Goal: Task Accomplishment & Management: Complete application form

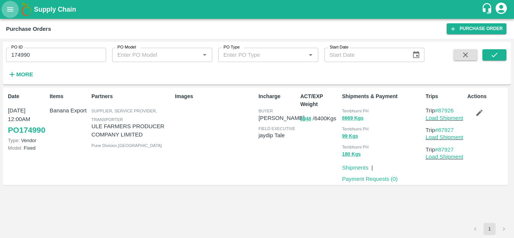
click at [9, 9] on icon "open drawer" at bounding box center [10, 9] width 8 height 8
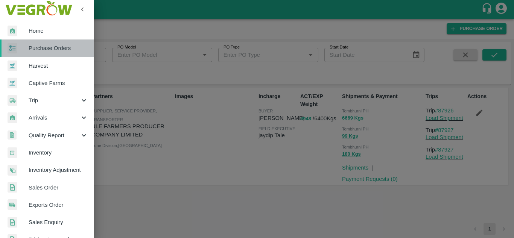
click at [52, 47] on span "Purchase Orders" at bounding box center [58, 48] width 59 height 8
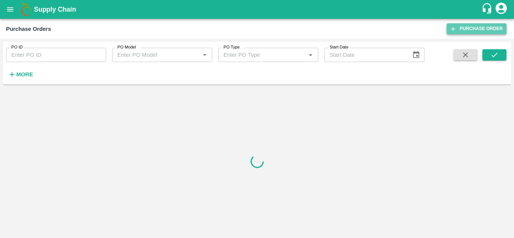
click at [466, 30] on link "Purchase Order" at bounding box center [477, 28] width 60 height 11
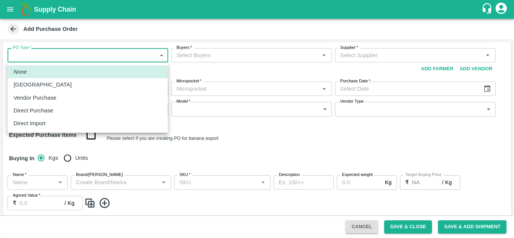
click at [46, 53] on body "Supply Chain Add Purchase Order PO Type   * ​ PO Type Buyers   * Buyers   * Sup…" at bounding box center [257, 119] width 514 height 238
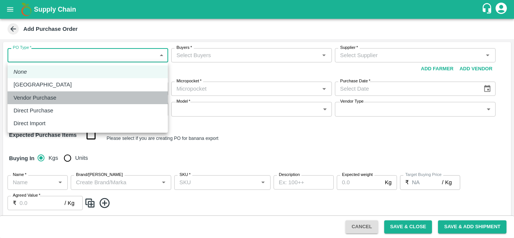
click at [40, 98] on p "Vendor Purchase" at bounding box center [35, 98] width 43 height 8
type input "2"
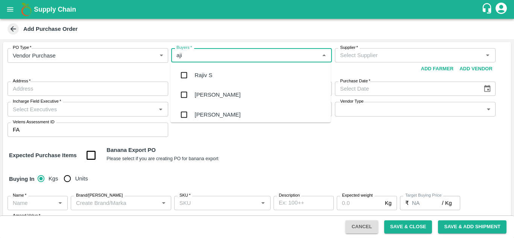
type input "ajit"
click at [220, 76] on div "Ajit Otari" at bounding box center [251, 76] width 160 height 20
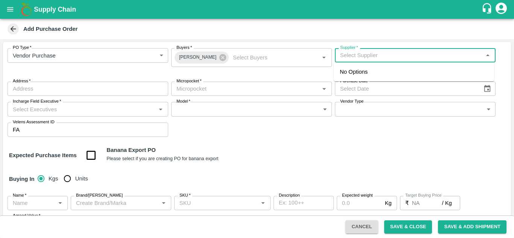
click at [346, 55] on input "Supplier   *" at bounding box center [409, 55] width 144 height 10
click at [349, 55] on input "Supplier   *" at bounding box center [409, 55] width 144 height 10
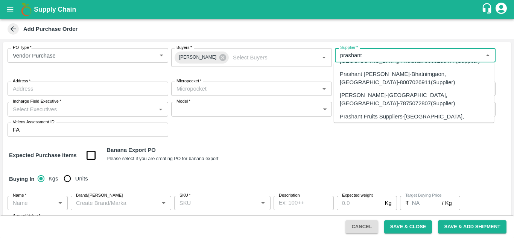
scroll to position [23, 0]
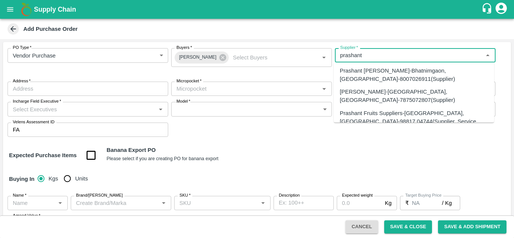
click at [391, 109] on div "Prashant Fruits Suppliers-[GEOGRAPHIC_DATA], [GEOGRAPHIC_DATA]-98817 04744(Supp…" at bounding box center [414, 121] width 148 height 25
type input "Prashant Fruits Suppliers-[GEOGRAPHIC_DATA], [GEOGRAPHIC_DATA]-98817 04744(Supp…"
type input "[GEOGRAPHIC_DATA], [GEOGRAPHIC_DATA], [GEOGRAPHIC_DATA], [GEOGRAPHIC_DATA]"
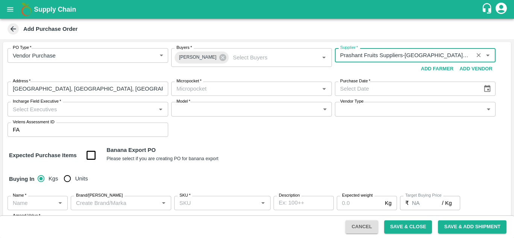
type input "Prashant Fruits Suppliers-[GEOGRAPHIC_DATA], [GEOGRAPHIC_DATA]-98817 04744(Supp…"
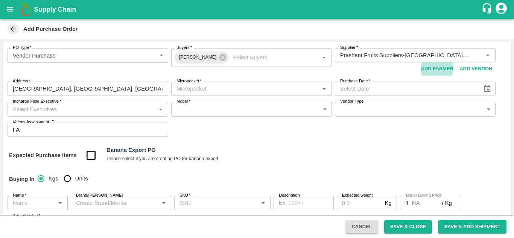
click at [204, 83] on div "Micropocket   *" at bounding box center [251, 89] width 161 height 14
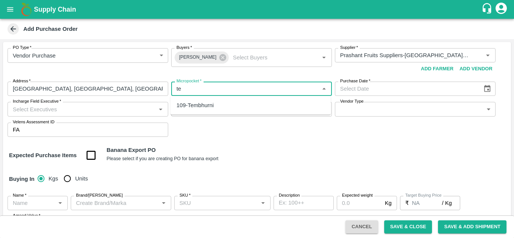
type input "t"
click at [206, 104] on div "109-Tembhurni" at bounding box center [195, 105] width 37 height 8
type input "109-Tembhurni"
type input "DD/MM/YYYY"
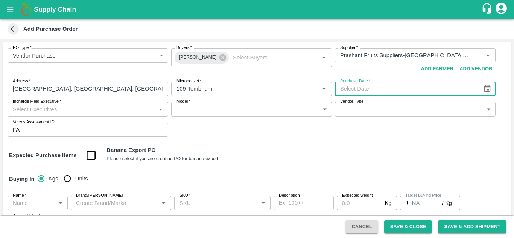
click at [488, 90] on icon "Choose date" at bounding box center [487, 89] width 8 height 8
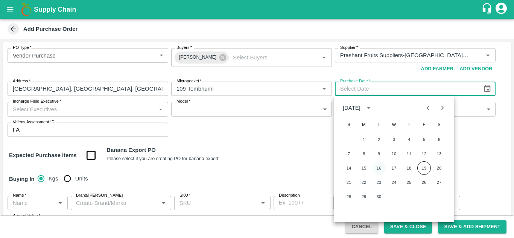
click at [378, 168] on button "16" at bounding box center [379, 169] width 14 height 14
type input "16/09/2025"
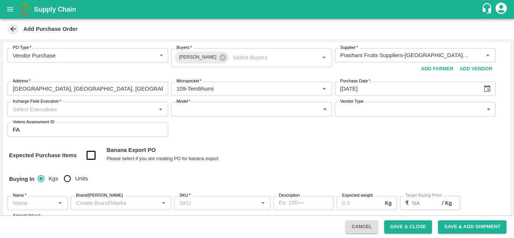
click at [99, 113] on input "Incharge Field Executive   *" at bounding box center [82, 109] width 144 height 10
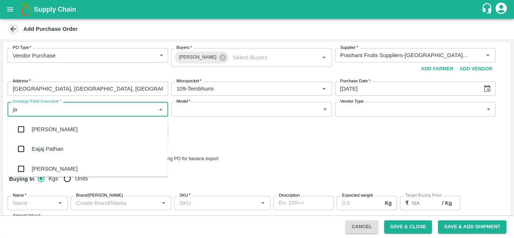
type input "jay"
click at [49, 171] on div "jaydip Tale" at bounding box center [45, 169] width 26 height 8
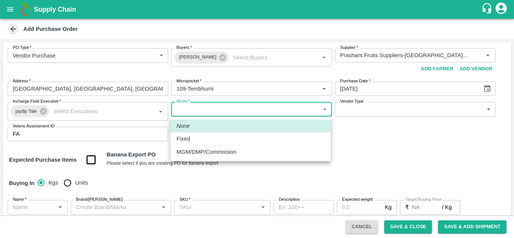
click at [260, 106] on body "Supply Chain Add Purchase Order PO Type   * Vendor Purchase 2 PO Type Buyers   …" at bounding box center [257, 119] width 514 height 238
click at [201, 143] on div "Fixed" at bounding box center [251, 139] width 148 height 8
type input "Fixed"
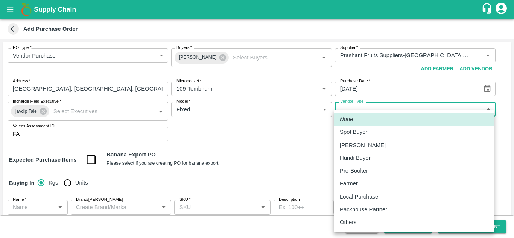
click at [384, 109] on body "Supply Chain Add Purchase Order PO Type   * Vendor Purchase 2 PO Type Buyers   …" at bounding box center [257, 119] width 514 height 238
click at [354, 224] on p "Others" at bounding box center [348, 222] width 17 height 8
type input "OTHER"
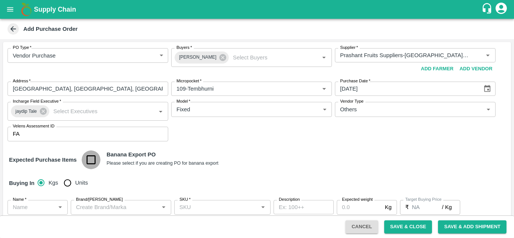
click at [93, 157] on input "checkbox" at bounding box center [91, 160] width 19 height 19
checkbox input "true"
type input "Banana Export"
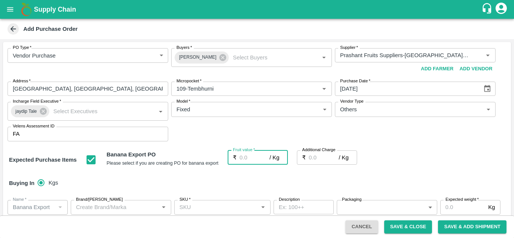
click at [242, 158] on input "Fruit value   *" at bounding box center [255, 158] width 30 height 14
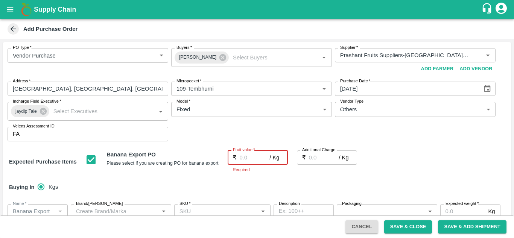
type input "2"
type input "26"
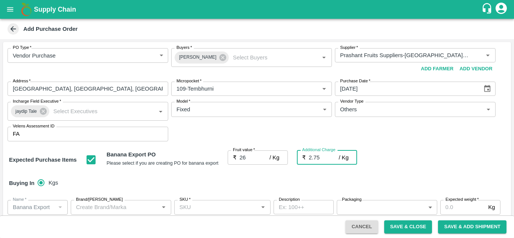
type input "2.75"
click at [444, 169] on div "Expected Purchase Items Banana Export PO Please select if you are creating PO f…" at bounding box center [257, 160] width 496 height 19
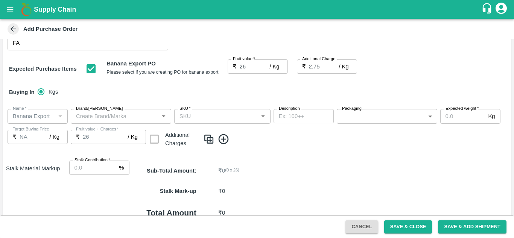
scroll to position [91, 0]
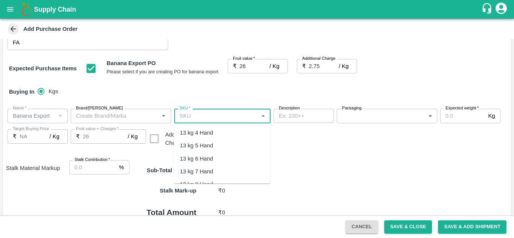
click at [193, 115] on input "SKU   *" at bounding box center [216, 116] width 79 height 10
click at [234, 134] on div "13 kg M N-CHL 4 Hand" at bounding box center [209, 133] width 58 height 8
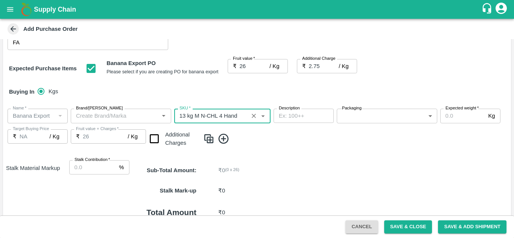
type input "13 kg M N-CHL 4 Hand"
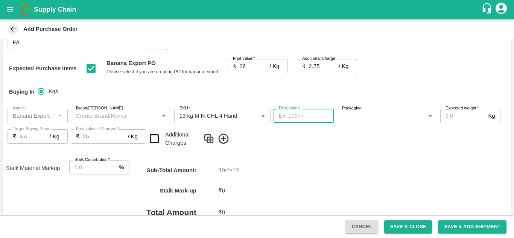
click at [355, 120] on body "Supply Chain Add Purchase Order PO Type   * Vendor Purchase 2 PO Type Buyers   …" at bounding box center [257, 119] width 514 height 238
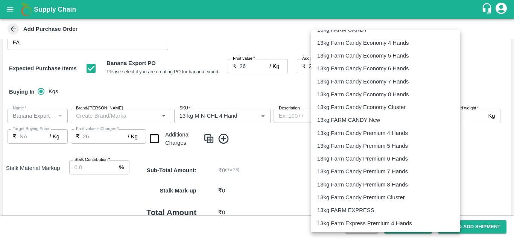
scroll to position [158, 0]
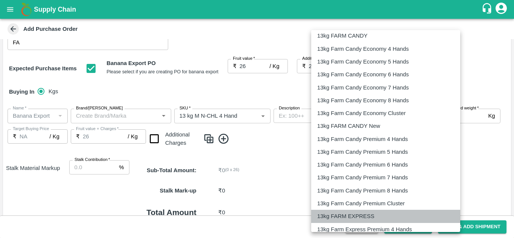
click at [355, 213] on p "13kg FARM EXPRESS" at bounding box center [345, 216] width 57 height 8
type input "468"
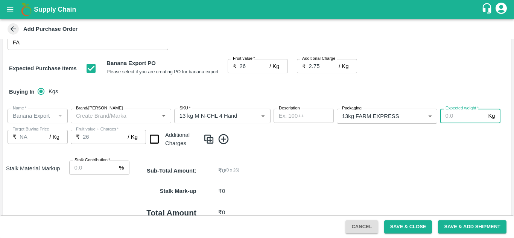
click at [451, 118] on input "Expected weight   *" at bounding box center [462, 116] width 45 height 14
type input "1200"
click at [155, 139] on input "checkbox" at bounding box center [154, 139] width 19 height 19
checkbox input "true"
type input "28.75"
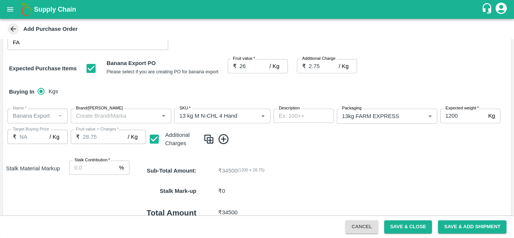
click at [226, 138] on icon at bounding box center [224, 139] width 12 height 12
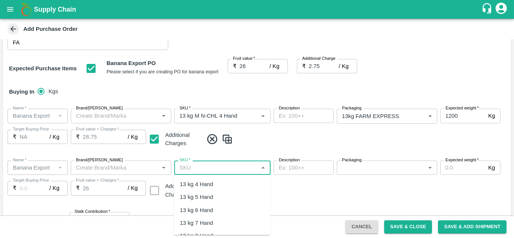
click at [189, 170] on input "SKU   *" at bounding box center [216, 168] width 79 height 10
click at [230, 193] on div "13 kg M N-CHL 5 Hand" at bounding box center [209, 197] width 58 height 8
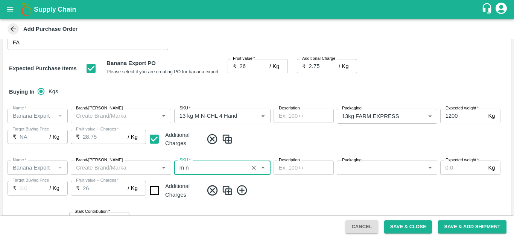
type input "13 kg M N-CHL 5 Hand"
type input "NA"
type input "13 kg M N-CHL 5 Hand"
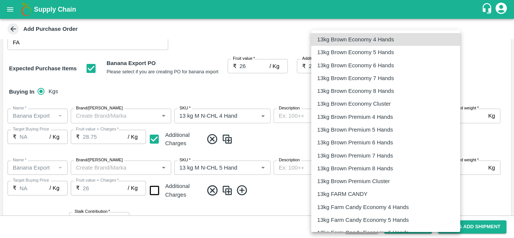
click at [391, 170] on body "Supply Chain Add Purchase Order PO Type   * Vendor Purchase 2 PO Type Buyers   …" at bounding box center [257, 119] width 514 height 238
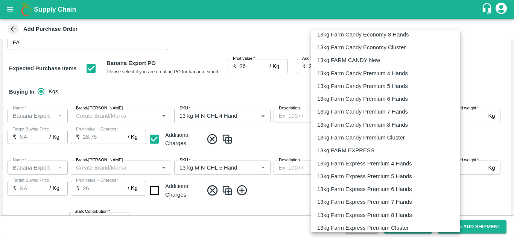
scroll to position [225, 0]
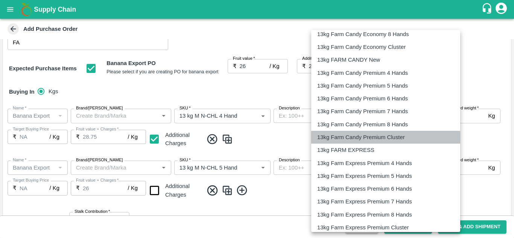
click at [364, 143] on li "13kg Farm Candy Premium Cluster" at bounding box center [385, 137] width 149 height 13
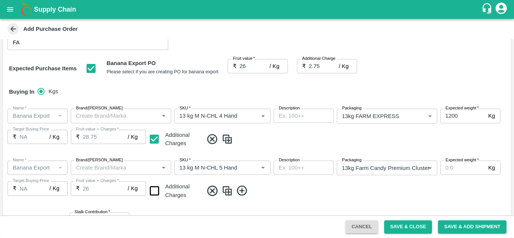
click at [363, 188] on span at bounding box center [355, 191] width 305 height 12
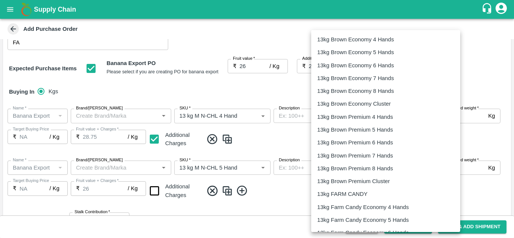
click at [407, 166] on body "Supply Chain Add Purchase Order PO Type   * Vendor Purchase 2 PO Type Buyers   …" at bounding box center [257, 119] width 514 height 238
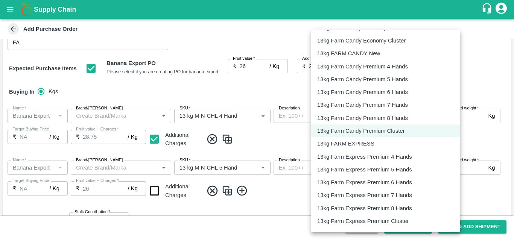
click at [362, 145] on p "13kg FARM EXPRESS" at bounding box center [345, 144] width 57 height 8
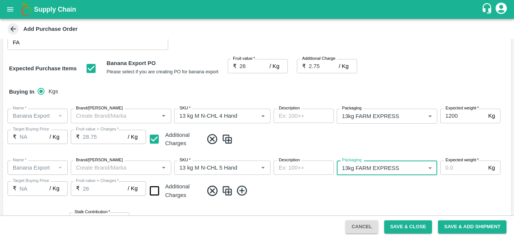
type input "468"
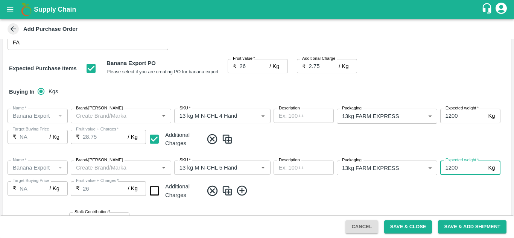
type input "1200"
click at [275, 196] on span at bounding box center [355, 191] width 305 height 12
click at [155, 191] on input "checkbox" at bounding box center [154, 190] width 19 height 19
checkbox input "true"
type input "28.75"
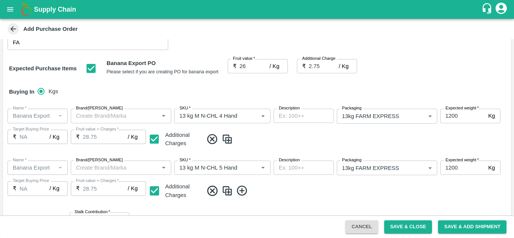
click at [300, 186] on span at bounding box center [355, 191] width 305 height 12
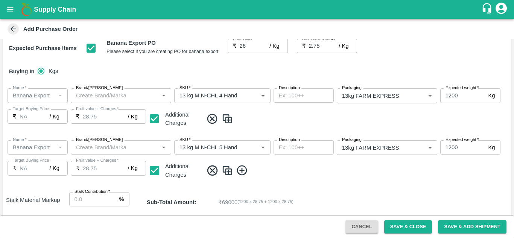
scroll to position [79, 0]
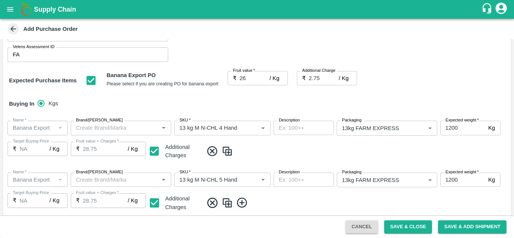
click at [322, 149] on span at bounding box center [355, 151] width 305 height 12
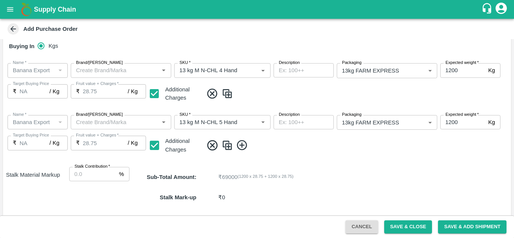
scroll to position [142, 0]
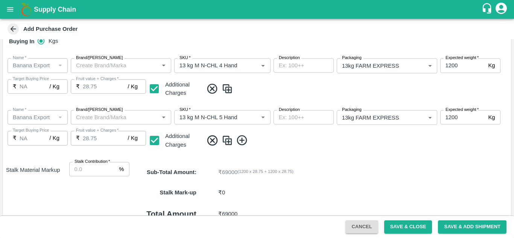
click at [242, 140] on icon at bounding box center [242, 141] width 10 height 10
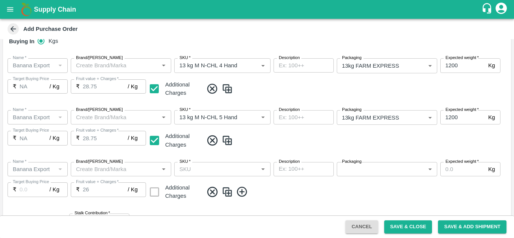
click at [199, 162] on div "SKU   *" at bounding box center [222, 169] width 96 height 14
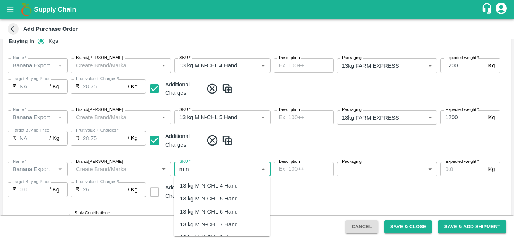
click at [217, 210] on div "13 kg M N-CHL 6 Hand" at bounding box center [209, 212] width 58 height 8
type input "13 kg M N-CHL 6 Hand"
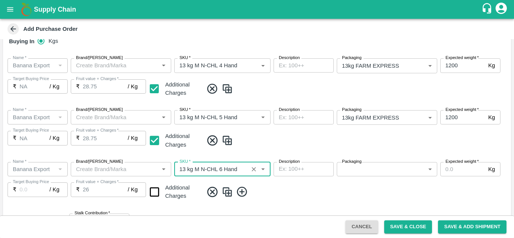
type input "NA"
type input "13 kg M N-CHL 6 Hand"
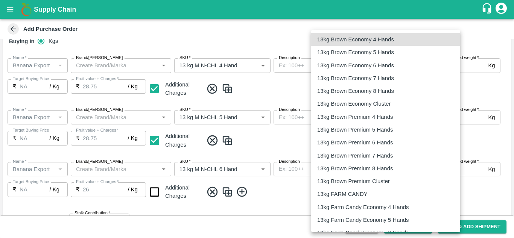
click at [393, 169] on body "Supply Chain Add Purchase Order PO Type   * Vendor Purchase 2 PO Type Buyers   …" at bounding box center [257, 119] width 514 height 238
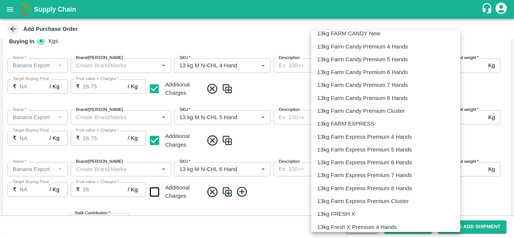
scroll to position [251, 0]
click at [364, 119] on li "13kg FARM EXPRESS" at bounding box center [385, 123] width 149 height 13
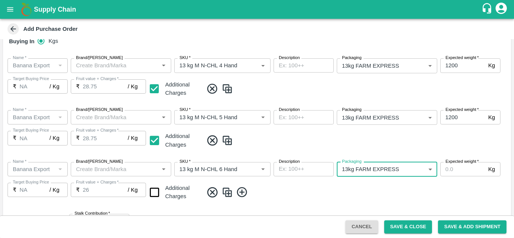
type input "468"
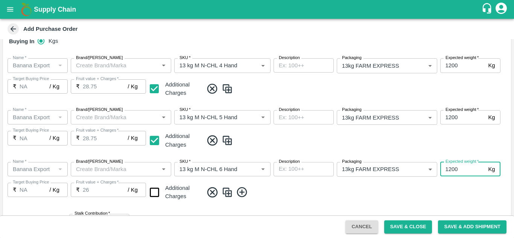
type input "1200"
click at [284, 182] on div "Name   * Name   * Brand/Marka Brand/Marka SKU   * SKU   * Description x Descrip…" at bounding box center [257, 182] width 508 height 52
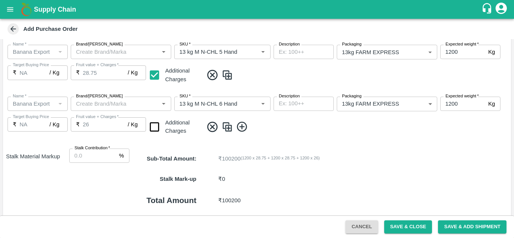
scroll to position [209, 0]
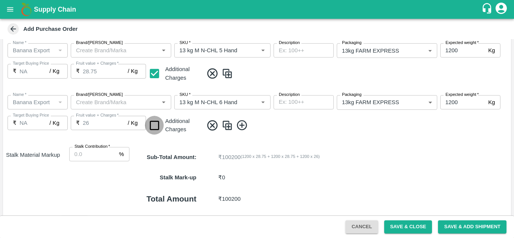
click at [154, 122] on input "checkbox" at bounding box center [154, 125] width 19 height 19
checkbox input "true"
type input "28.75"
click at [242, 121] on icon at bounding box center [242, 125] width 10 height 10
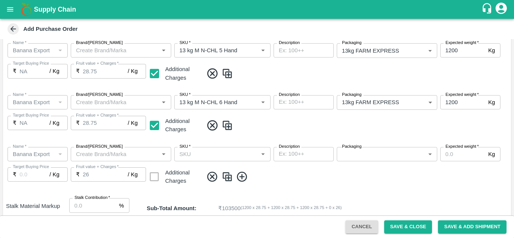
scroll to position [238, 0]
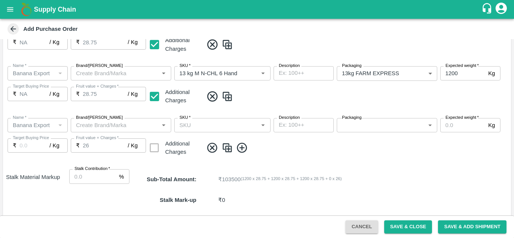
click at [195, 131] on div "SKU   *" at bounding box center [222, 125] width 96 height 14
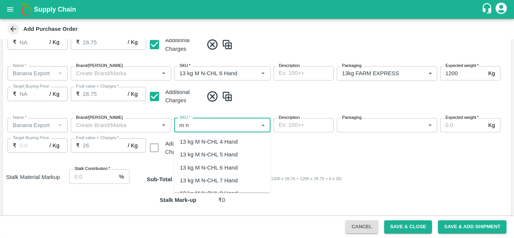
click at [233, 180] on div "13 kg M N-CHL 7 Hand" at bounding box center [209, 181] width 58 height 8
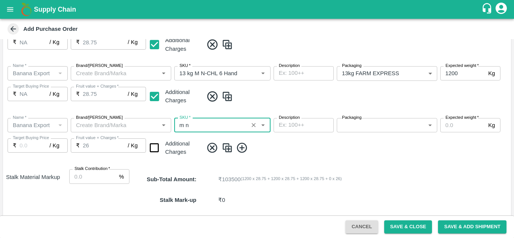
type input "13 kg M N-CHL 7 Hand"
type input "NA"
type input "13 kg M N-CHL 7 Hand"
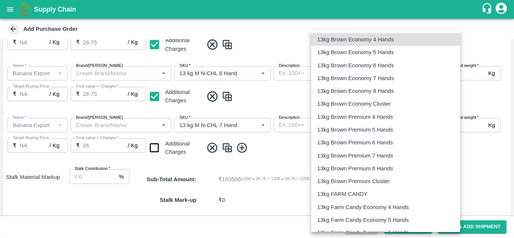
click at [379, 126] on body "Supply Chain Add Purchase Order PO Type   * Vendor Purchase 2 PO Type Buyers   …" at bounding box center [257, 119] width 514 height 238
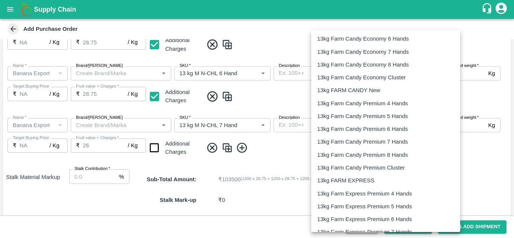
scroll to position [195, 0]
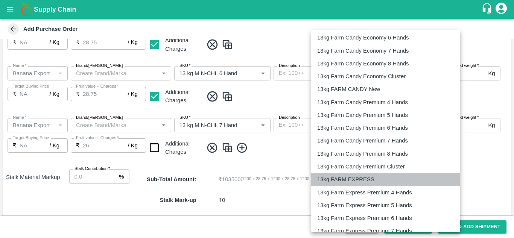
click at [364, 183] on p "13kg FARM EXPRESS" at bounding box center [345, 179] width 57 height 8
type input "468"
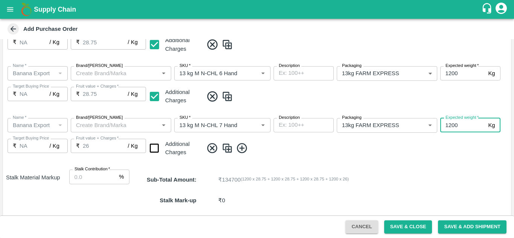
type input "1200"
click at [272, 140] on div "Name   * Name   * Brand/Marka Brand/Marka SKU   * SKU   * Description x Descrip…" at bounding box center [257, 138] width 508 height 52
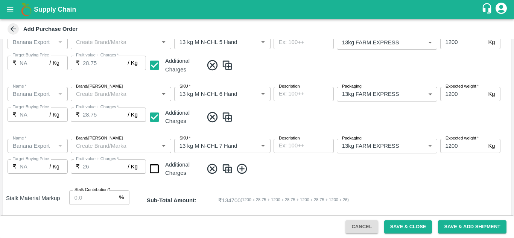
scroll to position [241, 0]
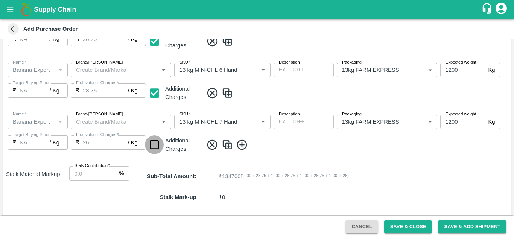
click at [155, 146] on input "checkbox" at bounding box center [154, 145] width 19 height 19
checkbox input "true"
type input "28.75"
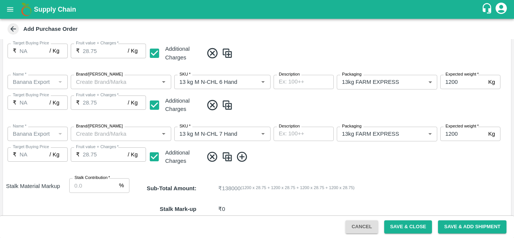
scroll to position [253, 0]
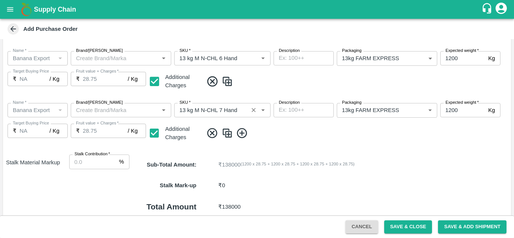
click at [248, 117] on div "SKU   *" at bounding box center [222, 110] width 96 height 14
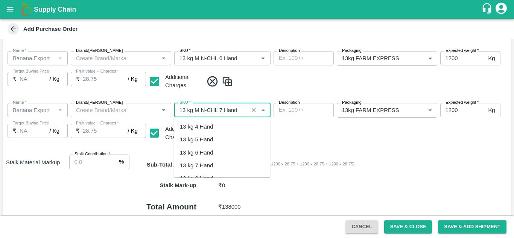
scroll to position [446, 0]
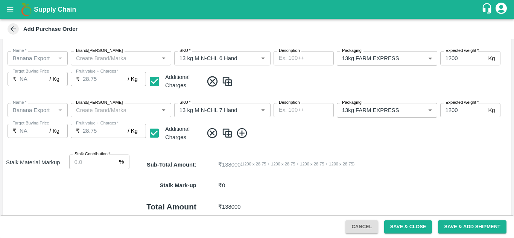
click at [317, 143] on div "Name   * Name   * Brand/Marka Brand/Marka SKU   * SKU   * Description x Descrip…" at bounding box center [257, 123] width 508 height 52
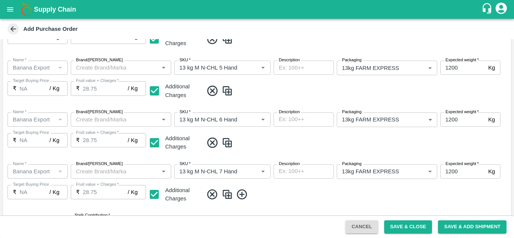
scroll to position [208, 0]
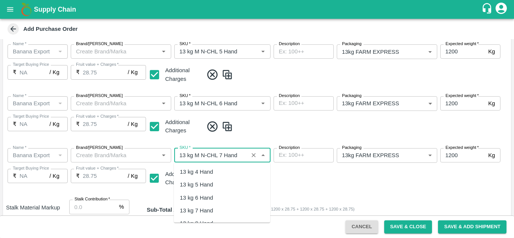
click at [240, 158] on input "SKU   *" at bounding box center [212, 156] width 70 height 10
click at [224, 194] on div "13 kg M N-CHL 8 Hand" at bounding box center [209, 198] width 58 height 8
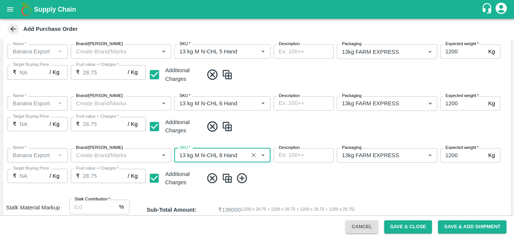
type input "13 kg M N-CHL 8 Hand"
click at [354, 179] on span at bounding box center [355, 178] width 305 height 12
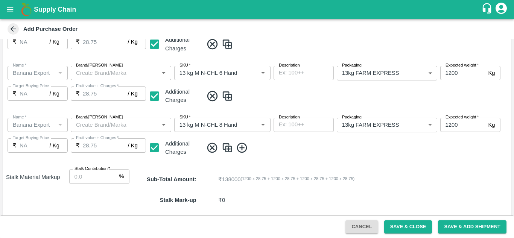
scroll to position [239, 0]
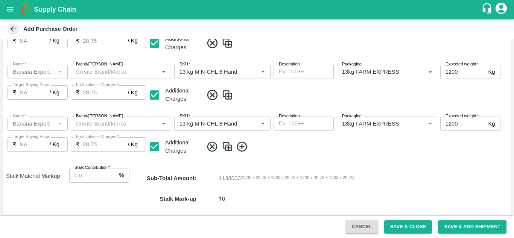
click at [241, 144] on icon at bounding box center [242, 147] width 12 height 12
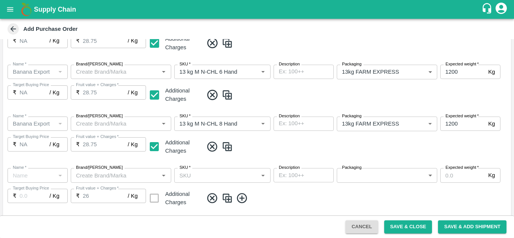
type input "Banana Export"
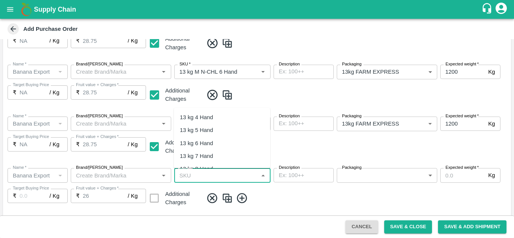
click at [206, 172] on input "SKU   *" at bounding box center [216, 176] width 79 height 10
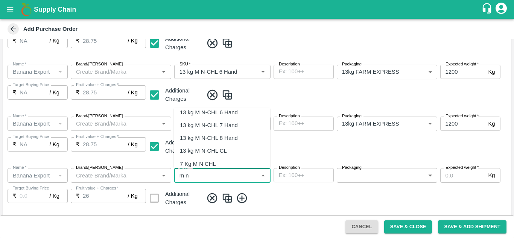
scroll to position [31, 0]
click at [221, 145] on div "13 kg M N-CHL CL" at bounding box center [222, 150] width 96 height 13
type input "13 kg M N-CHL CL"
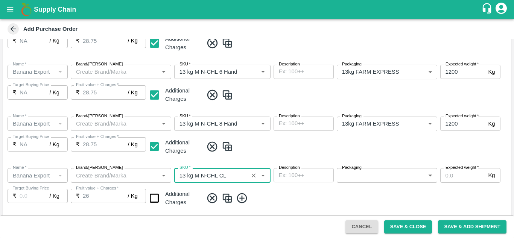
type input "NA"
type input "13 kg M N-CHL CL"
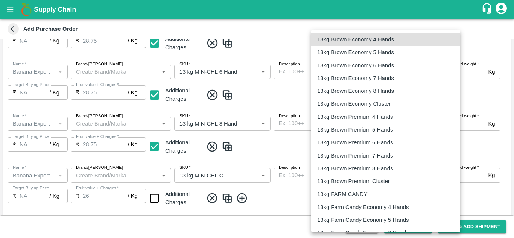
click at [383, 177] on body "Supply Chain Add Purchase Order PO Type   * Vendor Purchase 2 PO Type Buyers   …" at bounding box center [257, 119] width 514 height 238
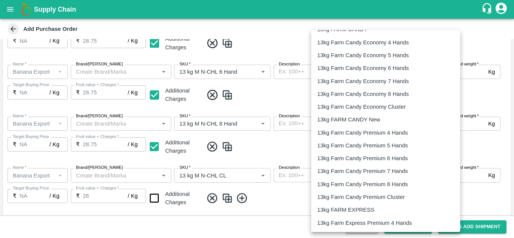
scroll to position [210, 0]
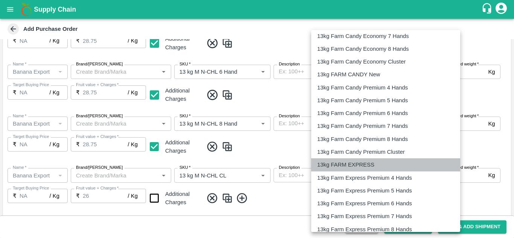
click at [367, 165] on p "13kg FARM EXPRESS" at bounding box center [345, 165] width 57 height 8
type input "468"
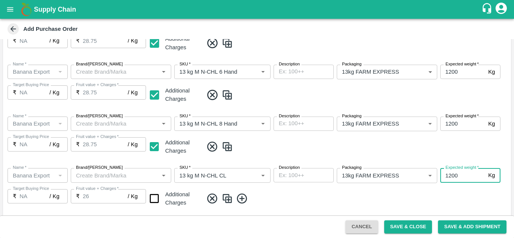
type input "1200"
click at [307, 198] on span at bounding box center [355, 199] width 305 height 12
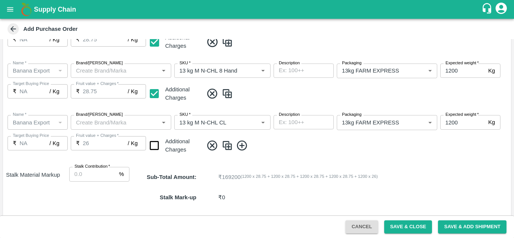
scroll to position [293, 0]
click at [151, 144] on input "checkbox" at bounding box center [154, 145] width 19 height 19
checkbox input "true"
type input "28.75"
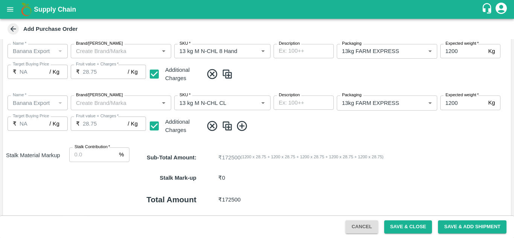
scroll to position [315, 0]
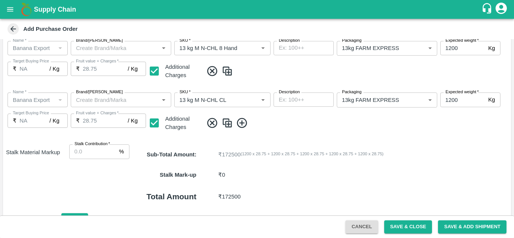
click at [242, 120] on icon at bounding box center [242, 123] width 12 height 12
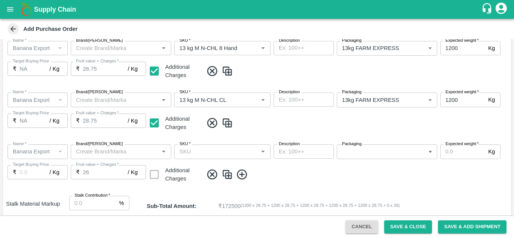
click at [189, 157] on div "SKU   *" at bounding box center [222, 152] width 96 height 14
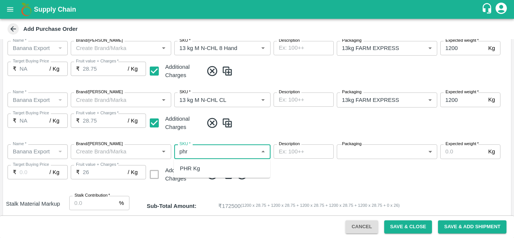
click at [199, 165] on div "PHR Kg" at bounding box center [190, 169] width 20 height 8
type input "PHR Kg"
type input "NA"
type input "PHR Kg"
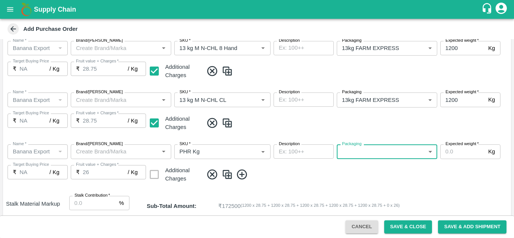
click at [374, 152] on body "Supply Chain Add Purchase Order PO Type   * Vendor Purchase 2 PO Type Buyers   …" at bounding box center [257, 119] width 514 height 238
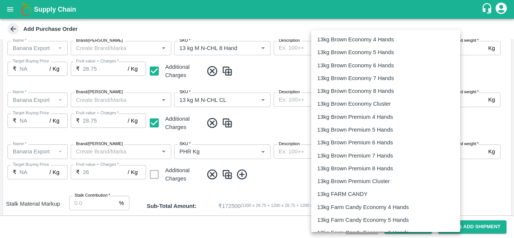
scroll to position [1249, 0]
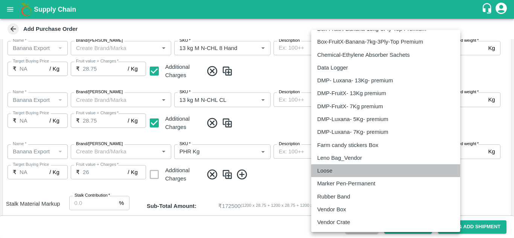
click at [330, 175] on p "Loose" at bounding box center [324, 171] width 15 height 8
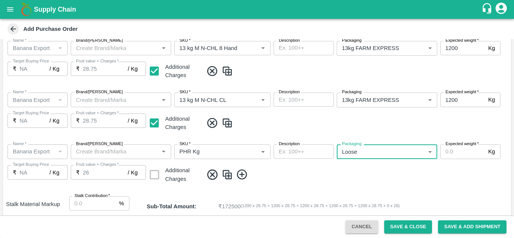
type input "258"
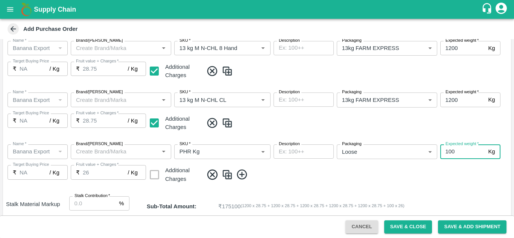
type input "100"
click at [297, 186] on div "Name   * Name   * Brand/Marka Brand/Marka SKU   * SKU   * Description x Descrip…" at bounding box center [257, 165] width 508 height 52
click at [242, 174] on icon at bounding box center [242, 175] width 10 height 10
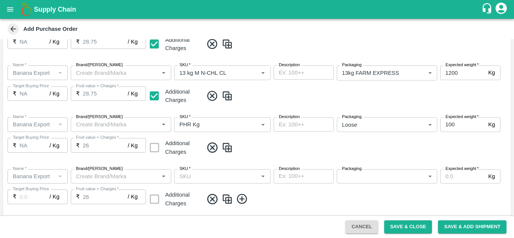
scroll to position [343, 0]
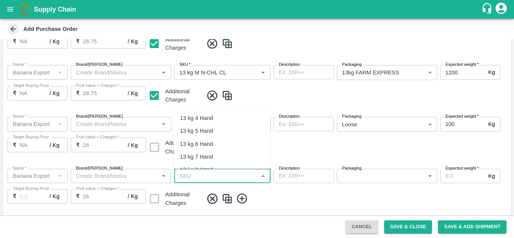
click at [193, 180] on input "SKU   *" at bounding box center [216, 176] width 79 height 10
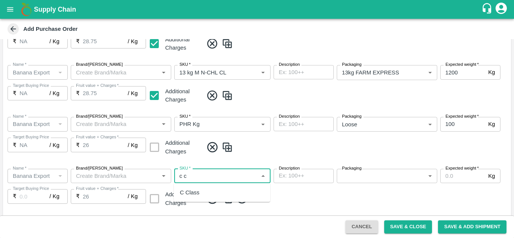
click at [195, 189] on div "C Class" at bounding box center [190, 193] width 20 height 8
type input "C Class"
type input "NA"
type input "C Class"
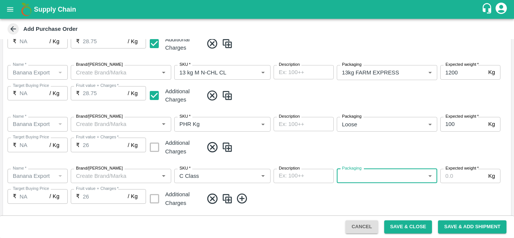
click at [344, 177] on body "Supply Chain Add Purchase Order PO Type   * Vendor Purchase 2 PO Type Buyers   …" at bounding box center [257, 119] width 514 height 238
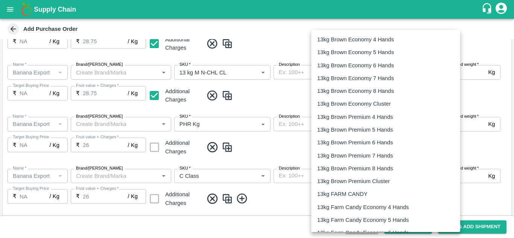
scroll to position [1249, 0]
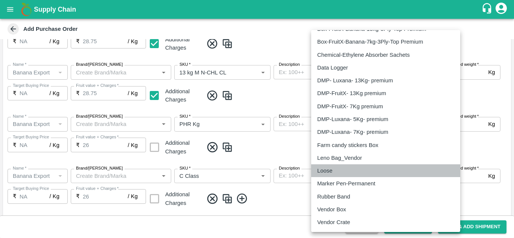
click at [329, 169] on p "Loose" at bounding box center [324, 171] width 15 height 8
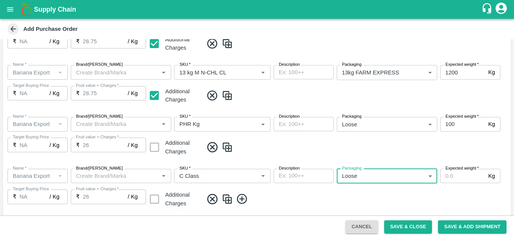
type input "258"
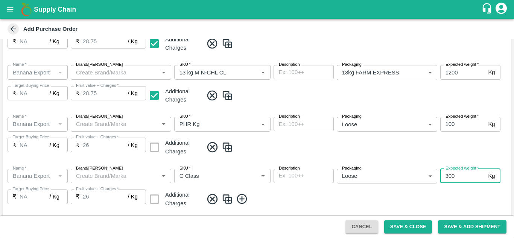
type input "300"
click at [287, 192] on div "Name   * Name   * Brand/Marka Brand/Marka SKU   * SKU   * Description x Descrip…" at bounding box center [257, 189] width 508 height 52
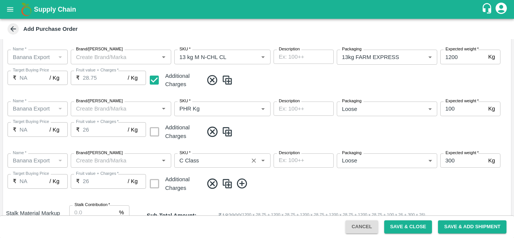
scroll to position [403, 0]
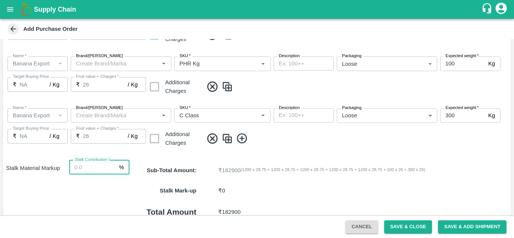
click at [85, 170] on input "Stalk Contribution   *" at bounding box center [92, 167] width 47 height 14
type input "8"
click at [298, 151] on div "Name   * Name   * Brand/Marka Brand/Marka SKU   * SKU   * Description x Descrip…" at bounding box center [257, 128] width 508 height 52
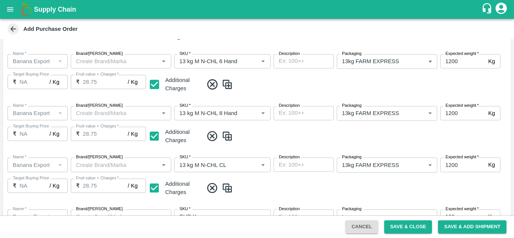
scroll to position [463, 0]
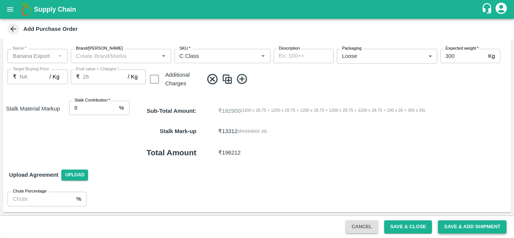
click at [472, 227] on button "Save & Add Shipment" at bounding box center [472, 227] width 69 height 13
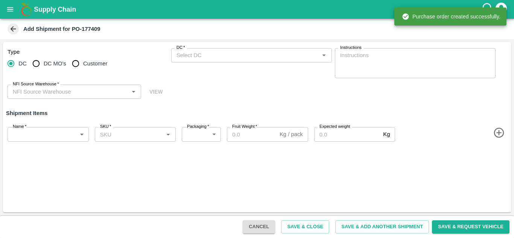
type input "68365-Prashant Fruits Suppliers"
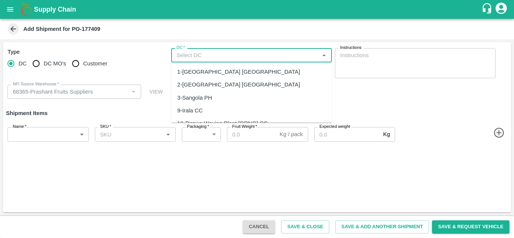
click at [187, 60] on input "DC   *" at bounding box center [246, 55] width 144 height 10
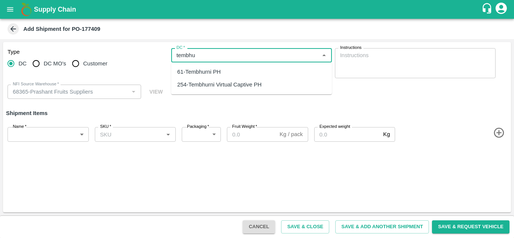
click at [203, 72] on div "61-Tembhurni PH" at bounding box center [199, 72] width 44 height 8
type input "61-Tembhurni PH"
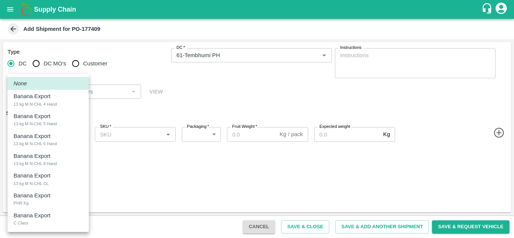
click at [55, 131] on body "Supply Chain Add Shipment for PO-177409 Type DC DC MO's Customer DC   * DC   * …" at bounding box center [257, 119] width 514 height 238
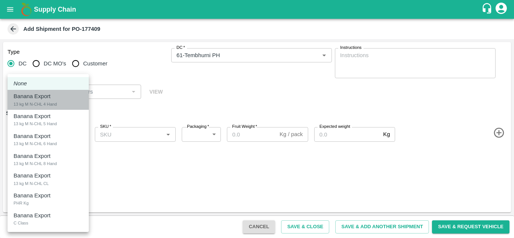
click at [38, 100] on p "Banana Export" at bounding box center [32, 96] width 37 height 8
type input "2061941"
type input "468"
type input "1200"
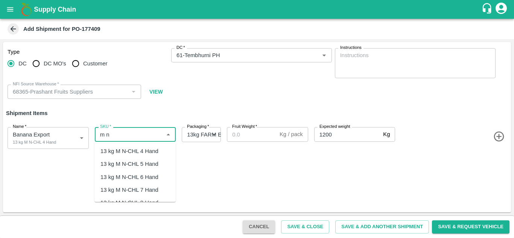
click at [140, 155] on div "13 kg M N-CHL 4 Hand" at bounding box center [130, 151] width 58 height 8
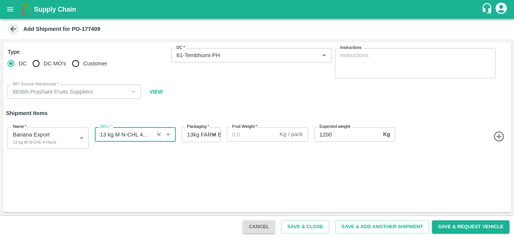
type input "13 kg M N-CHL 4 Hand"
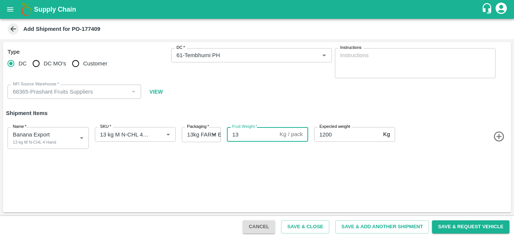
type input "13"
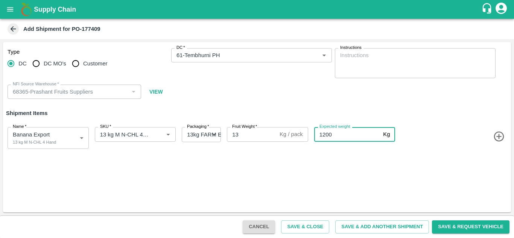
click at [498, 138] on icon "button" at bounding box center [499, 137] width 12 height 12
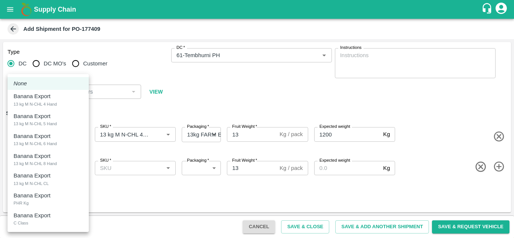
click at [39, 164] on body "Supply Chain Add Shipment for PO-177409 Type DC DC MO's Customer DC   * DC   * …" at bounding box center [257, 119] width 514 height 238
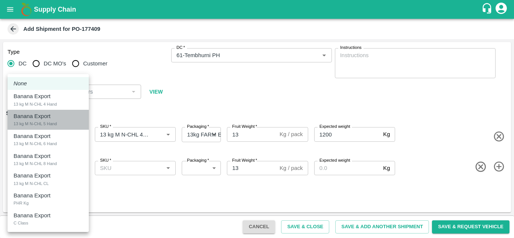
click at [47, 120] on p "Banana Export" at bounding box center [32, 116] width 37 height 8
type input "2061942"
type input "468"
type input "1200"
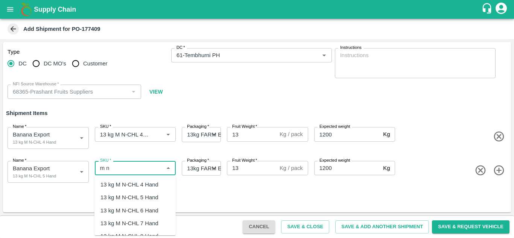
click at [135, 194] on div "13 kg M N-CHL 5 Hand" at bounding box center [130, 198] width 58 height 8
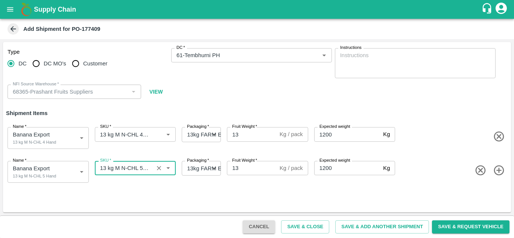
type input "13 kg M N-CHL 5 Hand"
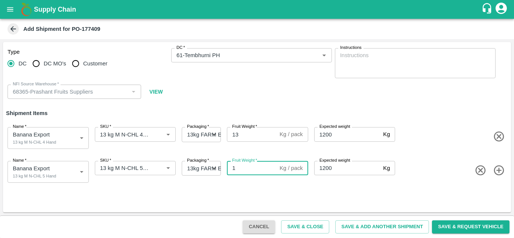
type input "13"
click at [504, 170] on icon "button" at bounding box center [499, 170] width 10 height 10
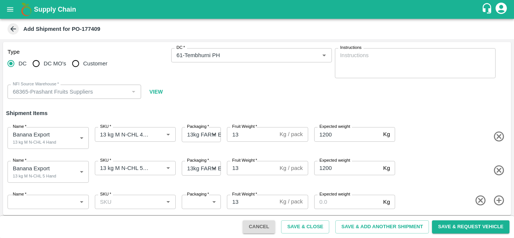
scroll to position [3, 0]
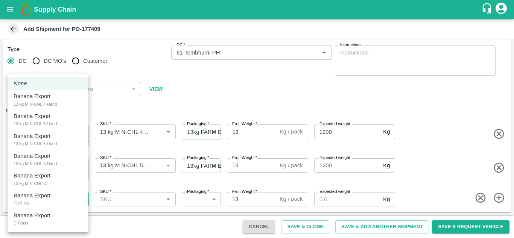
click at [58, 203] on body "Supply Chain Add Shipment for PO-177409 Type DC DC MO's Customer DC   * DC   * …" at bounding box center [257, 119] width 514 height 238
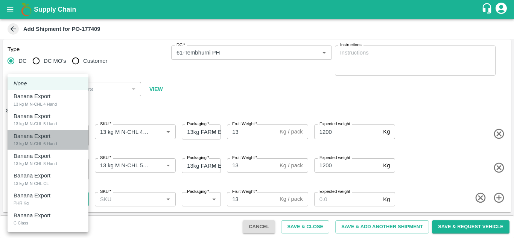
click at [38, 141] on div "13 kg M N-CHL 6 Hand" at bounding box center [35, 143] width 43 height 7
type input "2061943"
type input "468"
type input "1200"
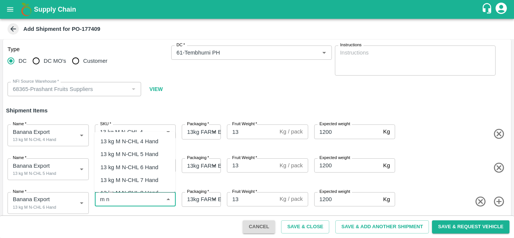
click at [149, 166] on div "13 kg M N-CHL 6 Hand" at bounding box center [130, 167] width 58 height 8
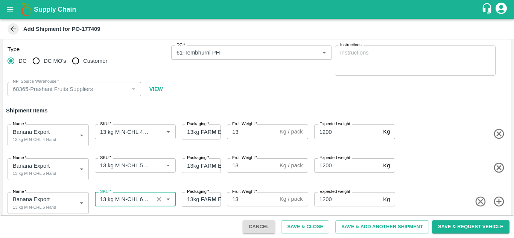
type input "13 kg M N-CHL 6 Hand"
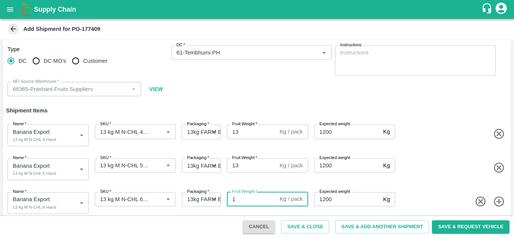
type input "13"
click at [425, 177] on div "Name   * Banana Export 13 kg M N-CHL 5 Hand 2061942 Name SKU   * SKU   * Packag…" at bounding box center [255, 167] width 511 height 37
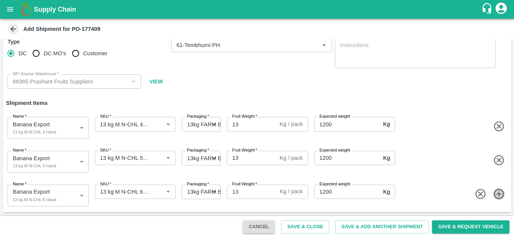
click at [499, 192] on icon "button" at bounding box center [499, 194] width 12 height 12
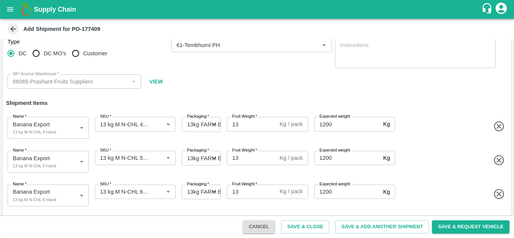
scroll to position [37, 0]
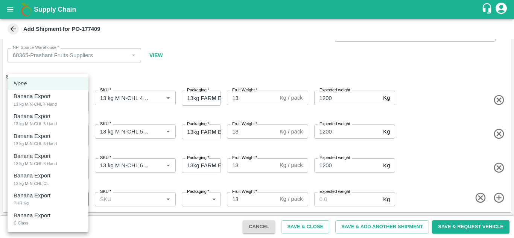
click at [43, 195] on body "Supply Chain Add Shipment for PO-177409 Type DC DC MO's Customer DC   * DC   * …" at bounding box center [257, 119] width 514 height 238
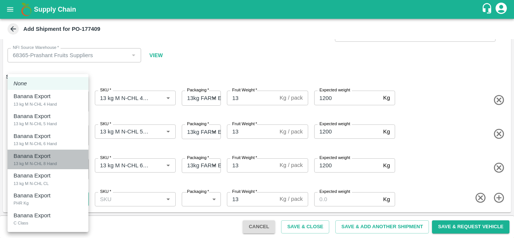
click at [49, 156] on p "Banana Export" at bounding box center [32, 156] width 37 height 8
type input "2061944"
type input "468"
type input "1200"
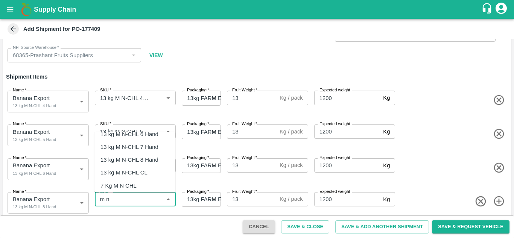
scroll to position [34, 0]
click at [146, 160] on div "13 kg M N-CHL 8 Hand" at bounding box center [130, 159] width 58 height 8
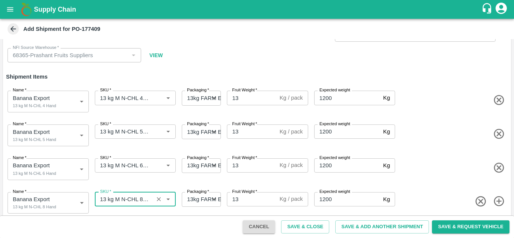
type input "13 kg M N-CHL 8 Hand"
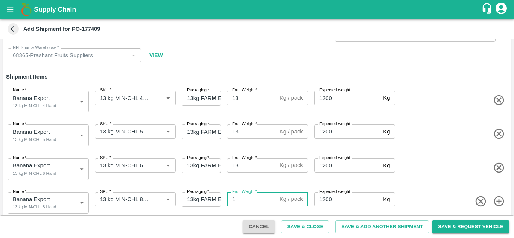
type input "13"
click at [497, 199] on icon "button" at bounding box center [499, 202] width 10 height 10
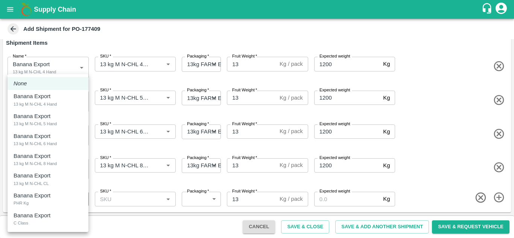
click at [38, 198] on body "Supply Chain Add Shipment for PO-177409 Type DC DC MO's Customer DC   * DC   * …" at bounding box center [257, 119] width 514 height 238
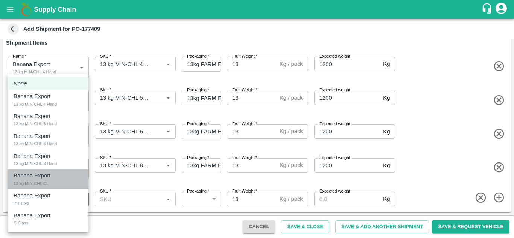
click at [45, 175] on p "Banana Export" at bounding box center [32, 176] width 37 height 8
type input "2061945"
type input "468"
type input "1200"
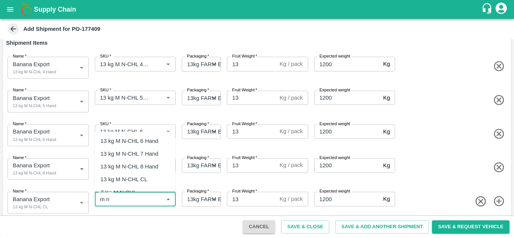
scroll to position [38, 0]
click at [145, 168] on div "13 kg M N-CHL CL" at bounding box center [124, 167] width 47 height 8
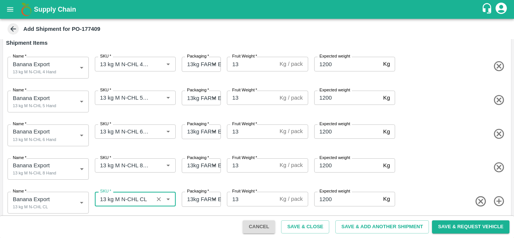
type input "13 kg M N-CHL CL"
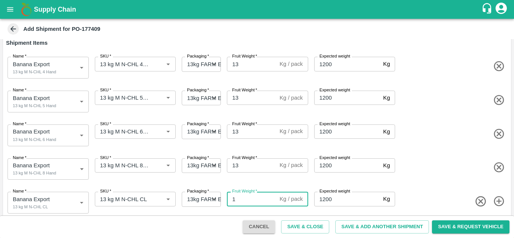
type input "13"
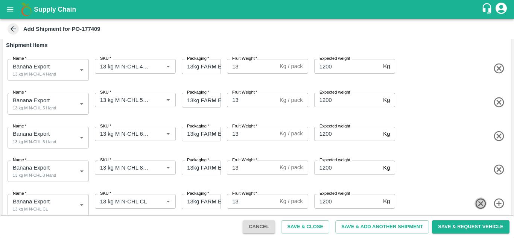
scroll to position [78, 0]
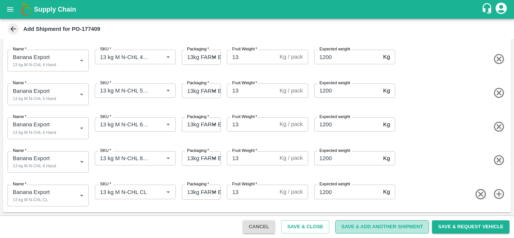
click at [356, 229] on button "Save & Add Another Shipment" at bounding box center [382, 227] width 94 height 13
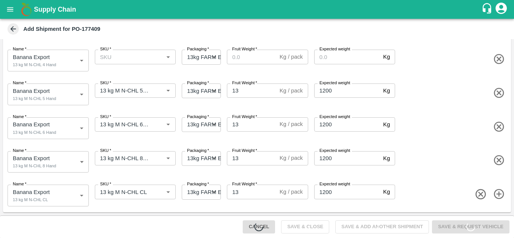
scroll to position [0, 0]
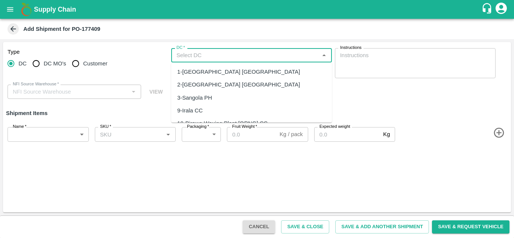
click at [176, 60] on input "DC   *" at bounding box center [246, 55] width 144 height 10
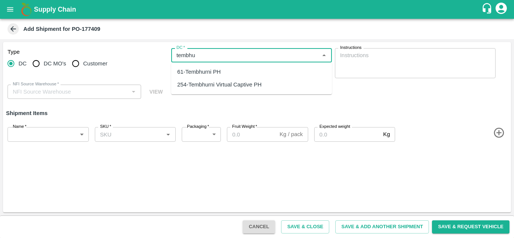
click at [222, 70] on div "61-Tembhurni PH" at bounding box center [251, 72] width 161 height 13
type input "61-Tembhurni PH"
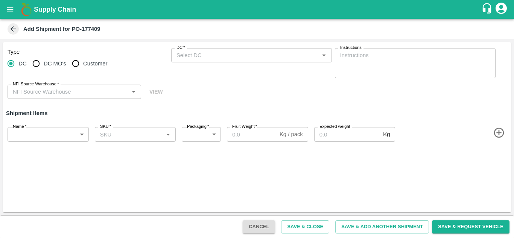
type input "68365-Prashant Fruits Suppliers"
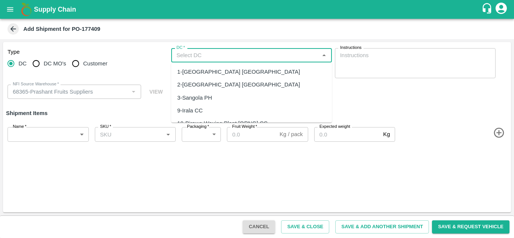
click at [178, 55] on input "DC   *" at bounding box center [246, 55] width 144 height 10
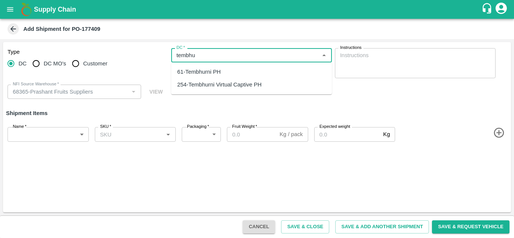
click at [212, 69] on div "61-Tembhurni PH" at bounding box center [199, 72] width 44 height 8
type input "61-Tembhurni PH"
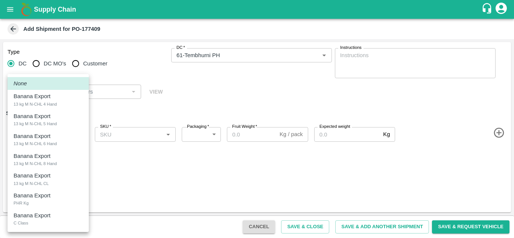
click at [48, 142] on body "Supply Chain Add Shipment for PO-177409 Type [GEOGRAPHIC_DATA] DC MO's Customer…" at bounding box center [257, 119] width 514 height 238
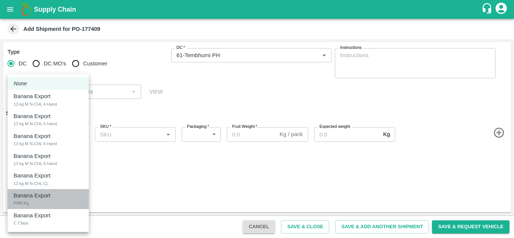
click at [33, 201] on div "Banana Export PHR Kg" at bounding box center [48, 199] width 69 height 15
type input "2061946"
type input "258"
type input "100"
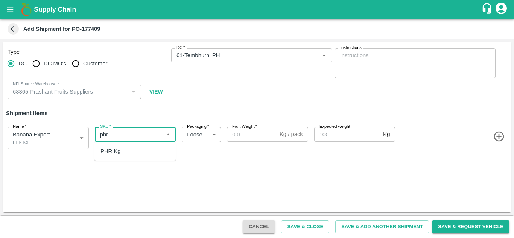
click at [108, 151] on div "PHR Kg" at bounding box center [111, 151] width 20 height 8
type input "PHR Kg"
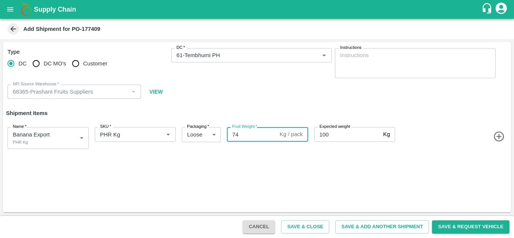
type input "74"
click at [311, 166] on div "Type DC DC MO's Customer DC   * DC   * Instructions x Instructions NFI Source W…" at bounding box center [257, 127] width 508 height 171
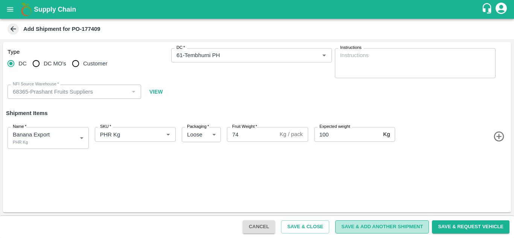
click at [382, 225] on button "Save & Add Another Shipment" at bounding box center [382, 227] width 94 height 13
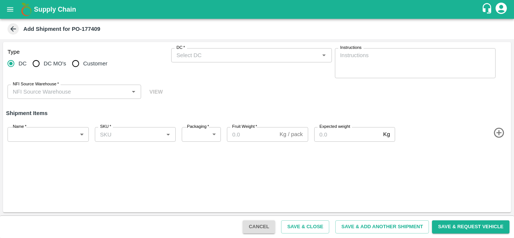
type input "68365-Prashant Fruits Suppliers"
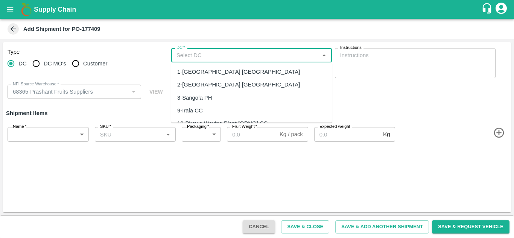
click at [189, 60] on input "DC   *" at bounding box center [246, 55] width 144 height 10
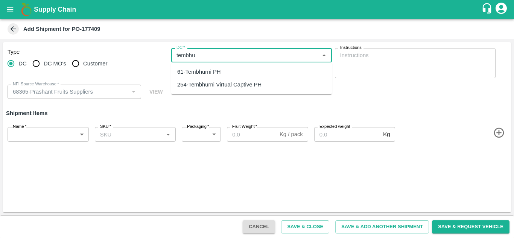
click at [218, 72] on div "61-Tembhurni PH" at bounding box center [199, 72] width 44 height 8
type input "61-Tembhurni PH"
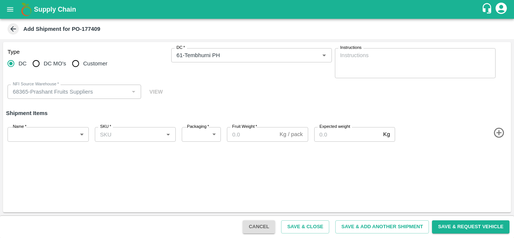
click at [44, 142] on div "Name   * ​ Name SKU   * SKU   * Packaging   * ​ Packaging Fruit Weight   * Kg /…" at bounding box center [255, 132] width 511 height 29
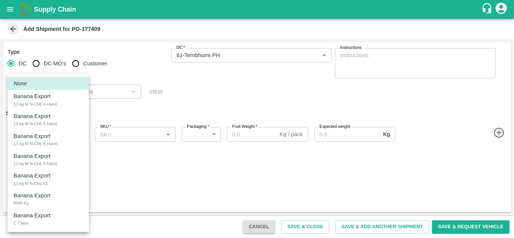
click at [68, 133] on body "Supply Chain Add Shipment for PO-177409 Type DC DC MO's Customer DC   * DC   * …" at bounding box center [257, 119] width 514 height 238
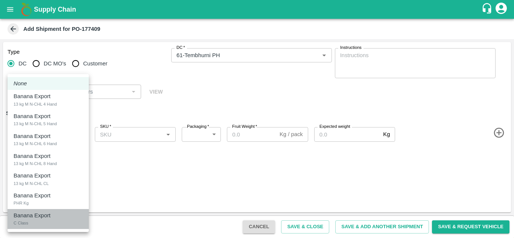
click at [35, 221] on div "Banana Export C Class" at bounding box center [48, 219] width 69 height 15
type input "2061947"
type input "258"
type input "300"
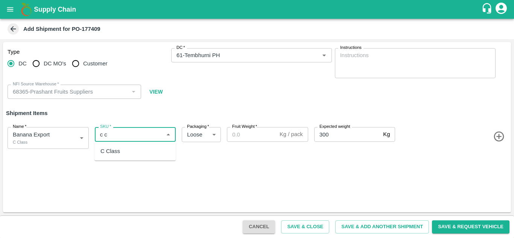
click at [105, 157] on div "C Class" at bounding box center [134, 151] width 81 height 13
type input "C Class"
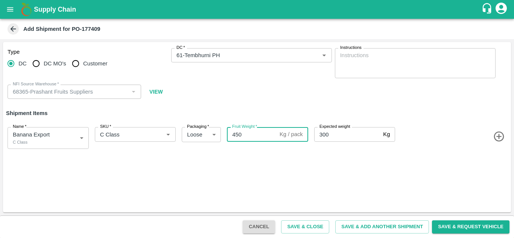
type input "450"
click at [294, 166] on div "Type DC DC MO's Customer DC   * DC   * Instructions x Instructions NFI Source W…" at bounding box center [257, 127] width 508 height 171
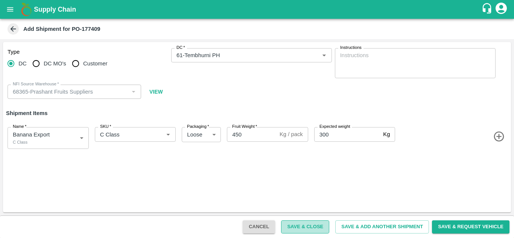
click at [301, 224] on button "Save & Close" at bounding box center [305, 227] width 48 height 13
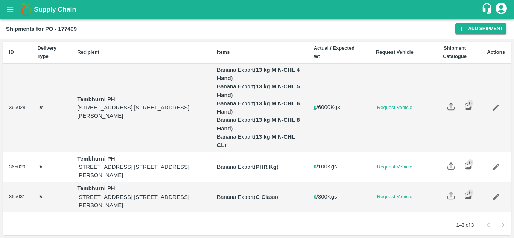
click at [6, 8] on icon "open drawer" at bounding box center [10, 9] width 8 height 8
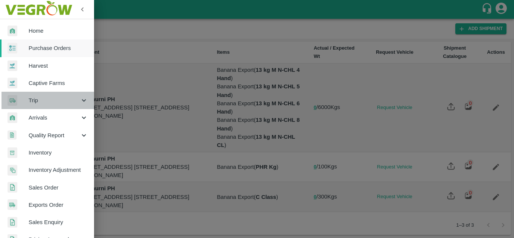
click at [55, 102] on span "Trip" at bounding box center [54, 100] width 51 height 8
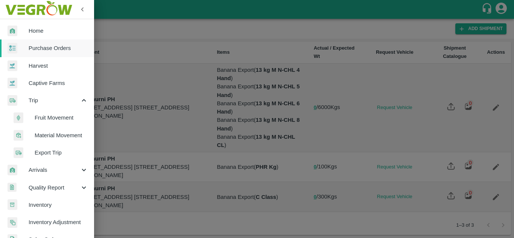
click at [62, 116] on span "Fruit Movement" at bounding box center [61, 118] width 53 height 8
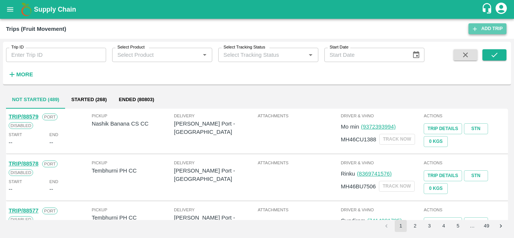
click at [492, 26] on link "Add Trip" at bounding box center [488, 28] width 38 height 11
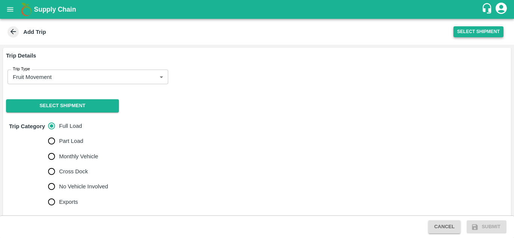
drag, startPoint x: 478, startPoint y: 23, endPoint x: 483, endPoint y: 31, distance: 9.3
click at [483, 31] on div "Add Trip Select Shipment" at bounding box center [257, 32] width 514 height 26
click at [483, 31] on button "Select Shipment" at bounding box center [479, 31] width 50 height 11
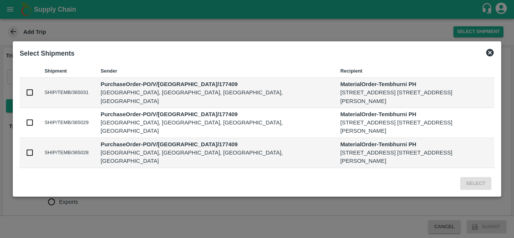
click at [32, 154] on input "checkbox" at bounding box center [30, 153] width 8 height 8
checkbox input "true"
click at [474, 180] on button "Select" at bounding box center [475, 183] width 31 height 13
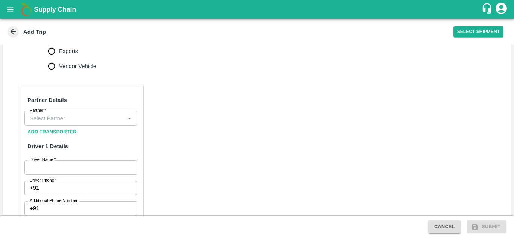
scroll to position [316, 0]
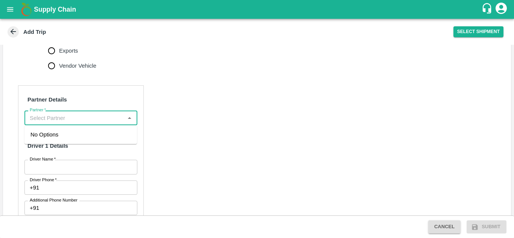
click at [53, 115] on input "Partner   *" at bounding box center [75, 118] width 96 height 10
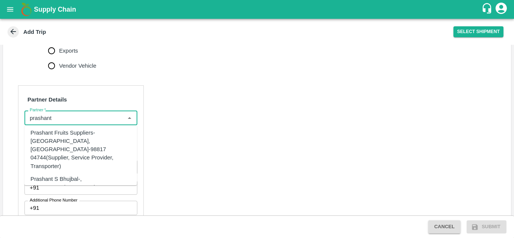
scroll to position [96, 0]
click at [72, 142] on div "Prashant Fruits Suppliers-[GEOGRAPHIC_DATA], [GEOGRAPHIC_DATA]-98817 04744(Supp…" at bounding box center [80, 149] width 101 height 42
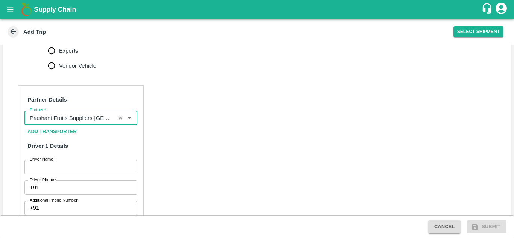
type input "Prashant Fruits Suppliers-[GEOGRAPHIC_DATA], [GEOGRAPHIC_DATA]-98817 04744(Supp…"
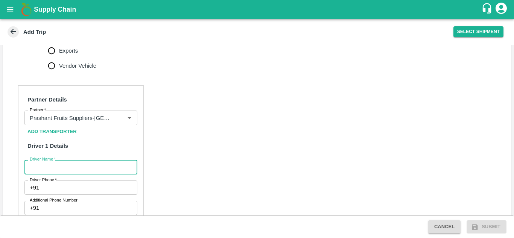
click at [55, 164] on input "Driver Name   *" at bounding box center [80, 167] width 113 height 14
type input "Shaikh"
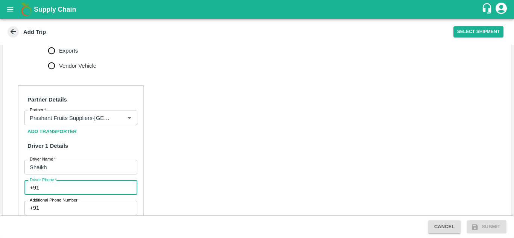
click at [63, 187] on input "Driver Phone   *" at bounding box center [89, 188] width 95 height 14
type input "8668769877"
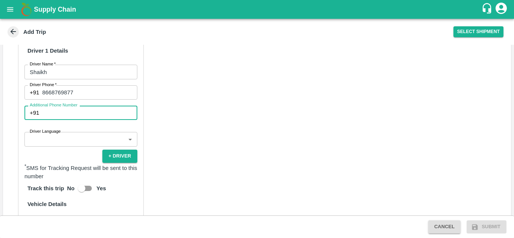
scroll to position [411, 0]
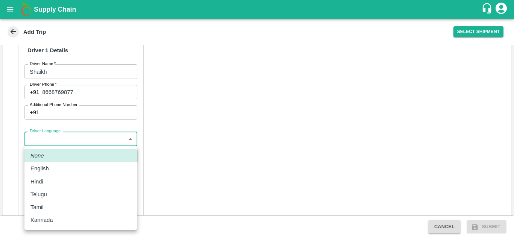
click at [70, 141] on body "Supply Chain Add Trip Select Shipment Trip Details Trip Type Fruit Movement 1 T…" at bounding box center [257, 119] width 514 height 238
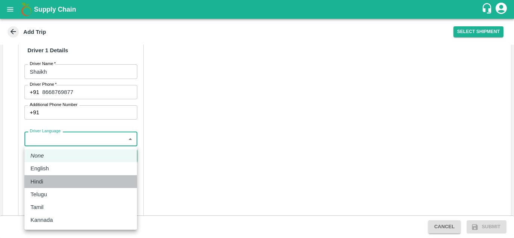
click at [48, 178] on div "Hindi" at bounding box center [80, 182] width 101 height 8
type input "hi"
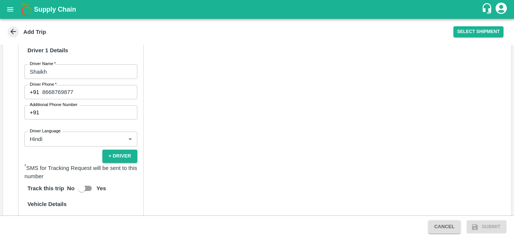
click at [185, 140] on div "Partner Details Partner   * Partner Add Transporter Driver 1 Details Driver Nam…" at bounding box center [257, 170] width 508 height 378
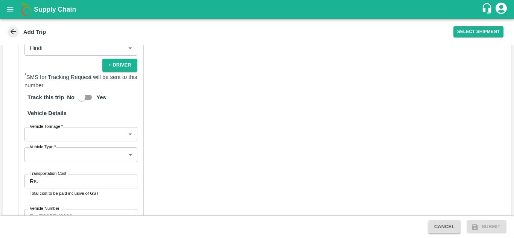
scroll to position [504, 0]
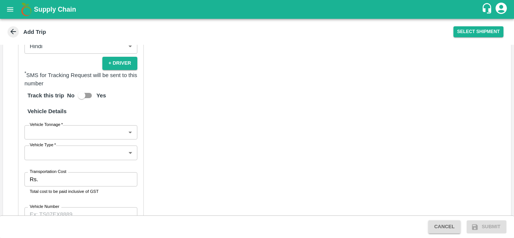
click at [78, 140] on div "Partner Details Partner   * Partner Add Transporter Driver 1 Details Driver Nam…" at bounding box center [81, 77] width 126 height 360
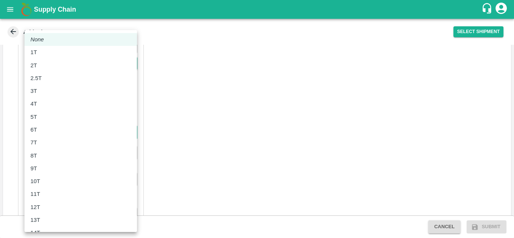
click at [82, 134] on body "Supply Chain Add Trip Select Shipment Trip Details Trip Type Fruit Movement 1 T…" at bounding box center [257, 119] width 514 height 238
click at [48, 156] on div "8T" at bounding box center [80, 156] width 101 height 8
type input "8000"
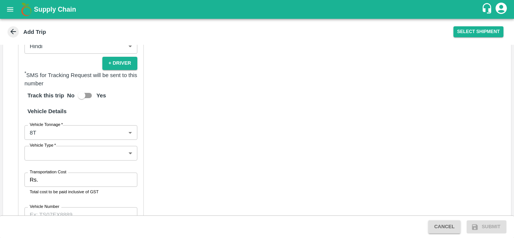
click at [163, 155] on div "Partner Details Partner   * Partner Add Transporter Driver 1 Details Driver Nam…" at bounding box center [257, 77] width 508 height 379
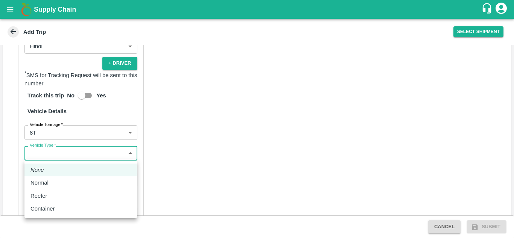
click at [90, 152] on body "Supply Chain Add Trip Select Shipment Trip Details Trip Type Fruit Movement 1 T…" at bounding box center [257, 119] width 514 height 238
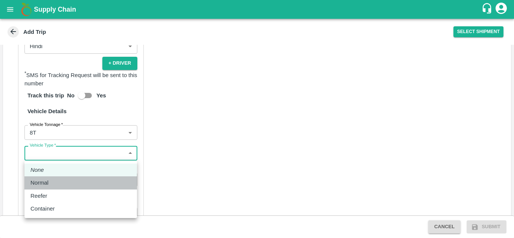
click at [60, 186] on div "Normal" at bounding box center [80, 183] width 101 height 8
type input "Normal"
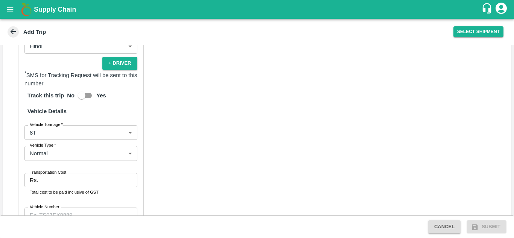
drag, startPoint x: 198, startPoint y: 154, endPoint x: 75, endPoint y: 183, distance: 126.6
click at [75, 183] on div "Partner Details Partner   * Partner Add Transporter Driver 1 Details Driver Nam…" at bounding box center [257, 77] width 508 height 379
click at [75, 183] on input "Transportation Cost" at bounding box center [89, 180] width 96 height 14
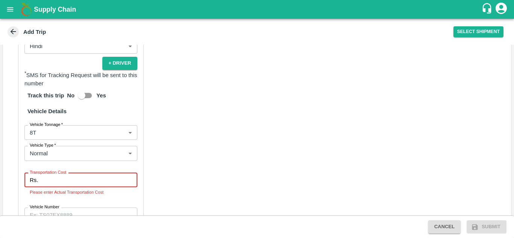
click at [41, 181] on input "Transportation Cost" at bounding box center [89, 180] width 96 height 14
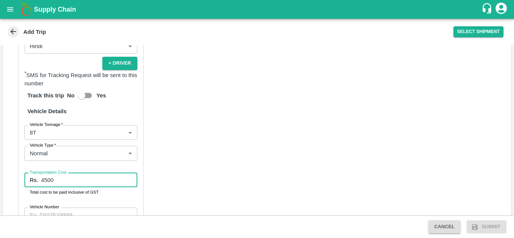
type input "4500"
click at [195, 178] on div "Partner Details Partner   * Partner Add Transporter Driver 1 Details Driver Nam…" at bounding box center [257, 77] width 508 height 379
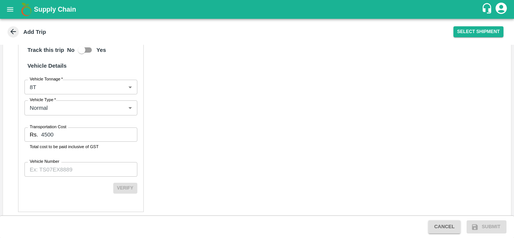
scroll to position [550, 0]
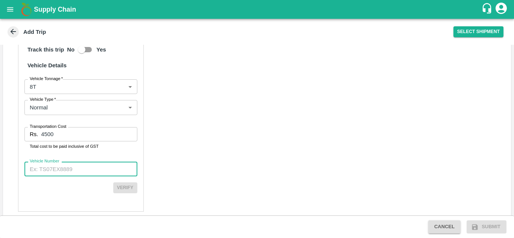
click at [62, 173] on input "Vehicle Number" at bounding box center [80, 169] width 113 height 14
type input "MH13CU5264"
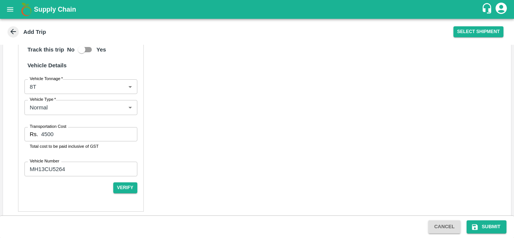
click at [251, 125] on div "Partner Details Partner   * Partner Add Transporter Driver 1 Details Driver Nam…" at bounding box center [257, 31] width 508 height 379
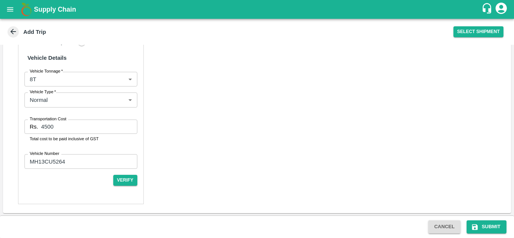
scroll to position [559, 0]
click at [125, 176] on button "Verify" at bounding box center [125, 179] width 24 height 11
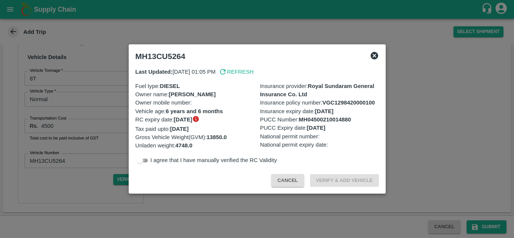
click at [145, 163] on input "checkbox" at bounding box center [139, 160] width 27 height 9
checkbox input "true"
click at [352, 180] on button "Verify & Add Vehicle" at bounding box center [344, 180] width 69 height 13
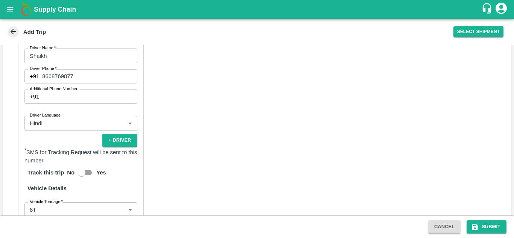
scroll to position [556, 0]
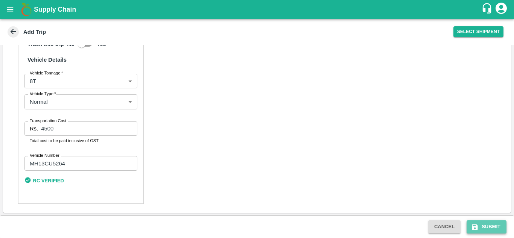
click at [491, 226] on button "Submit" at bounding box center [487, 227] width 40 height 13
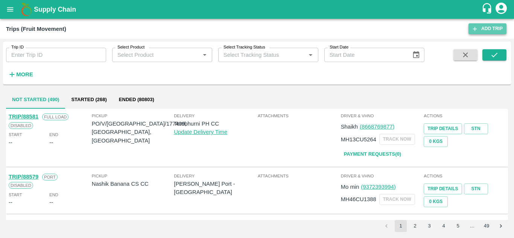
click at [491, 27] on link "Add Trip" at bounding box center [488, 28] width 38 height 11
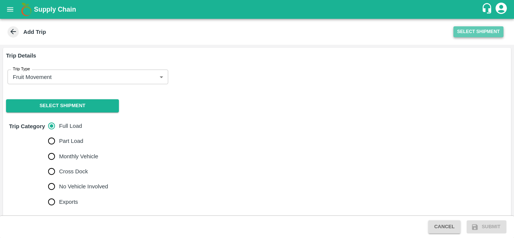
click at [466, 29] on button "Select Shipment" at bounding box center [479, 31] width 50 height 11
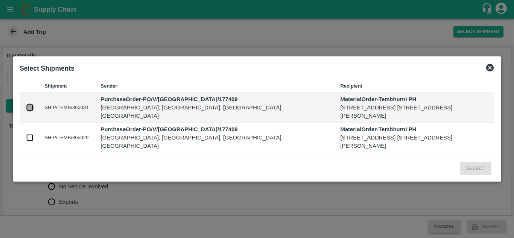
click at [29, 109] on input "checkbox" at bounding box center [30, 108] width 8 height 8
checkbox input "true"
click at [31, 138] on input "checkbox" at bounding box center [30, 138] width 8 height 8
checkbox input "true"
click at [476, 168] on button "Select" at bounding box center [475, 168] width 31 height 13
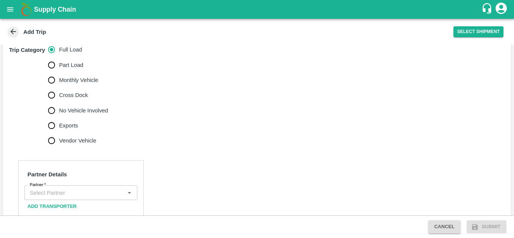
scroll to position [241, 0]
click at [52, 106] on input "No Vehicle Involved" at bounding box center [51, 110] width 15 height 15
radio input "true"
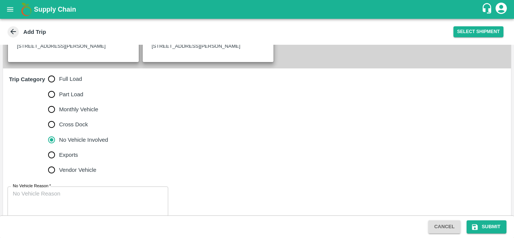
scroll to position [222, 0]
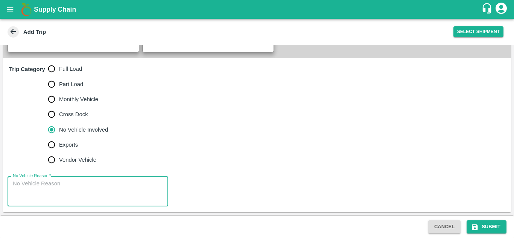
click at [41, 187] on textarea "No Vehicle Reason   *" at bounding box center [88, 192] width 150 height 24
type textarea "Field Dump"
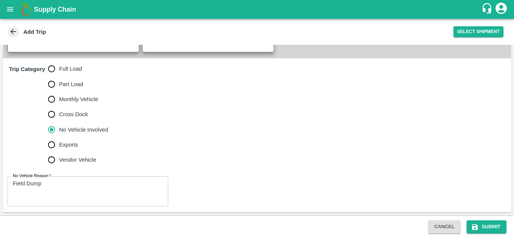
click at [233, 137] on div "Trip Category Full Load Part Load Monthly Vehicle Cross Dock No Vehicle Involve…" at bounding box center [257, 114] width 508 height 112
click at [491, 223] on button "Submit" at bounding box center [487, 227] width 40 height 13
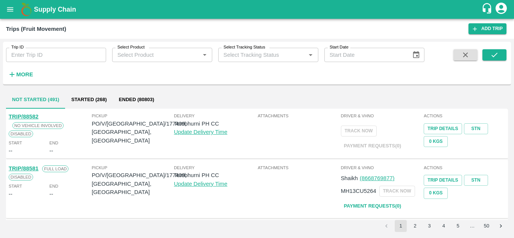
click at [12, 3] on button "open drawer" at bounding box center [10, 9] width 17 height 17
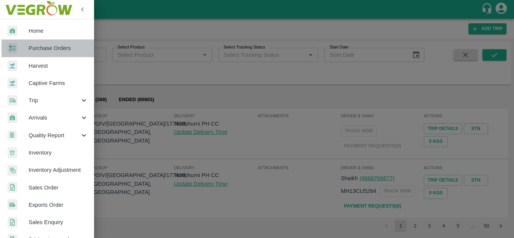
click at [49, 44] on span "Purchase Orders" at bounding box center [58, 48] width 59 height 8
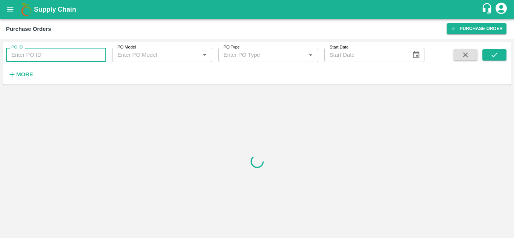
click at [17, 55] on input "PO ID" at bounding box center [56, 55] width 100 height 14
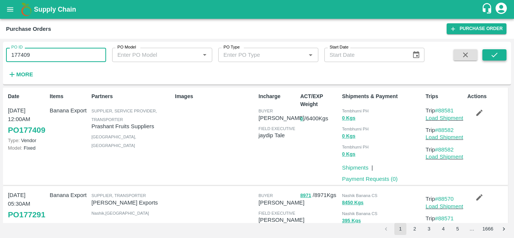
type input "177409"
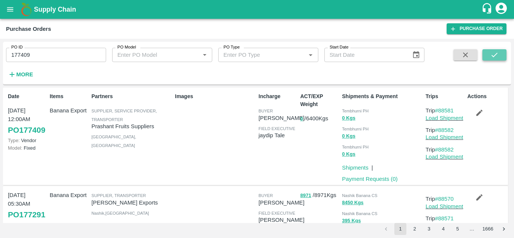
click at [499, 55] on icon "submit" at bounding box center [495, 55] width 8 height 8
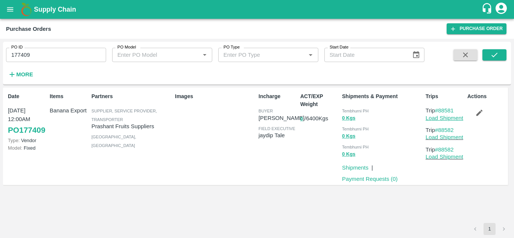
click at [457, 118] on link "Load Shipment" at bounding box center [445, 118] width 38 height 6
click at [444, 139] on link "Load Shipment" at bounding box center [445, 137] width 38 height 6
click at [503, 56] on button "submit" at bounding box center [495, 54] width 24 height 11
click at [448, 120] on link "Load Shipment" at bounding box center [445, 118] width 38 height 6
click at [457, 137] on link "Load Shipment" at bounding box center [445, 137] width 38 height 6
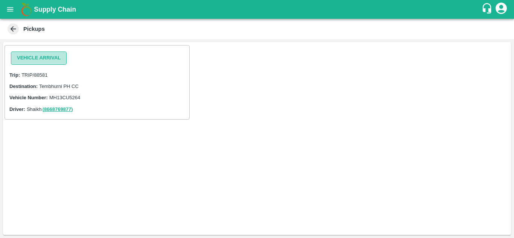
click at [46, 54] on button "Vehicle Arrival" at bounding box center [39, 58] width 56 height 13
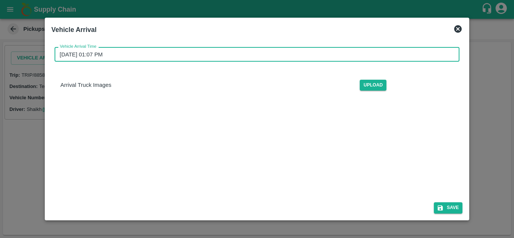
click at [99, 53] on input "19/09/2025 01:07 PM" at bounding box center [255, 54] width 400 height 14
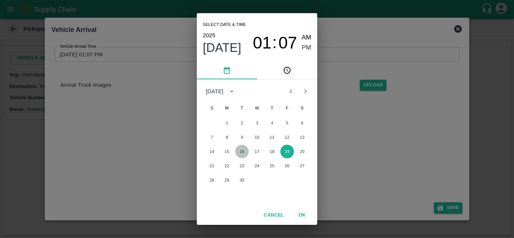
click at [242, 152] on button "16" at bounding box center [242, 152] width 14 height 14
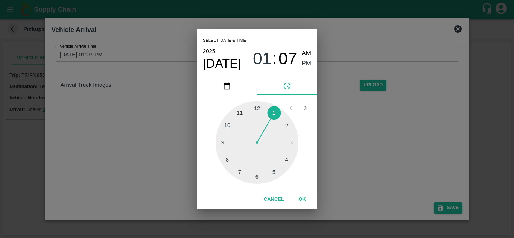
click at [227, 123] on div at bounding box center [257, 142] width 83 height 83
click at [257, 107] on div at bounding box center [257, 142] width 83 height 83
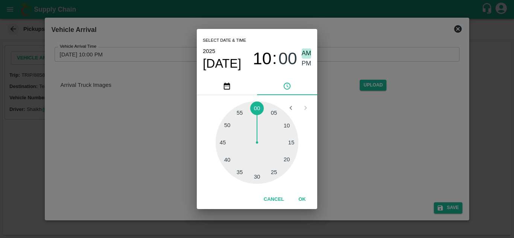
click at [309, 54] on span "AM" at bounding box center [307, 54] width 10 height 10
type input "16/09/2025 10:00 AM"
click at [302, 200] on button "OK" at bounding box center [302, 199] width 24 height 13
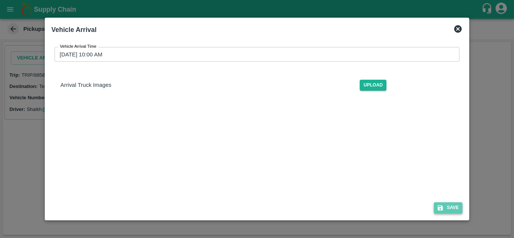
click at [456, 209] on button "Save" at bounding box center [448, 208] width 29 height 11
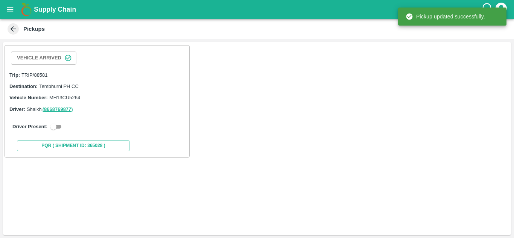
click at [60, 125] on input "checkbox" at bounding box center [53, 126] width 27 height 9
checkbox input "true"
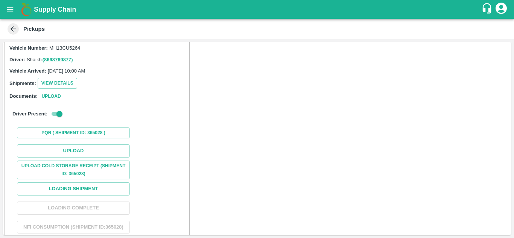
scroll to position [50, 0]
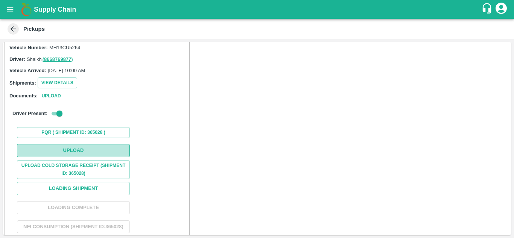
click at [76, 146] on button "Upload" at bounding box center [73, 150] width 113 height 13
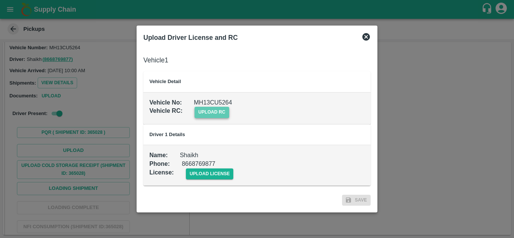
click at [213, 111] on span "upload rc" at bounding box center [212, 112] width 35 height 11
click at [0, 0] on input "upload rc" at bounding box center [0, 0] width 0 height 0
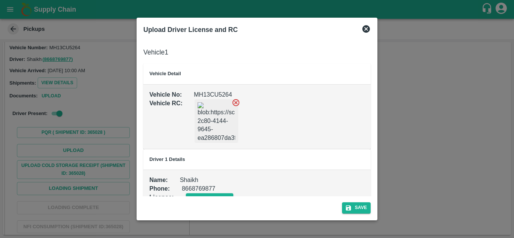
scroll to position [17, 0]
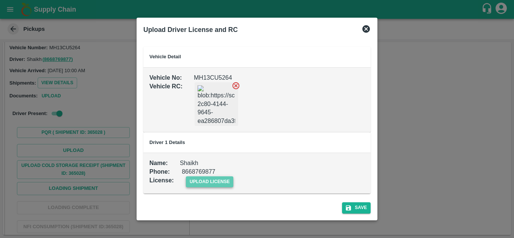
click at [210, 182] on span "upload license" at bounding box center [210, 182] width 48 height 11
click at [0, 0] on input "upload license" at bounding box center [0, 0] width 0 height 0
click at [225, 101] on img at bounding box center [217, 104] width 38 height 38
click at [236, 85] on icon at bounding box center [236, 85] width 7 height 7
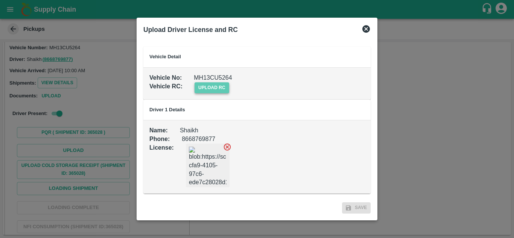
click at [213, 85] on span "upload rc" at bounding box center [212, 87] width 35 height 11
click at [0, 0] on input "upload rc" at bounding box center [0, 0] width 0 height 0
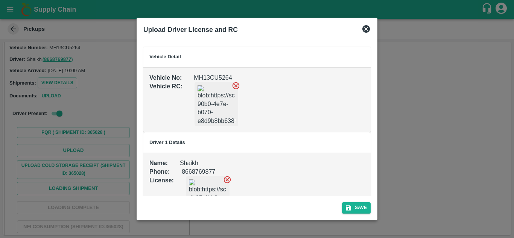
scroll to position [50, 0]
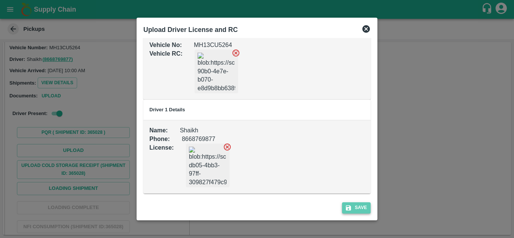
click at [360, 208] on button "Save" at bounding box center [356, 208] width 29 height 11
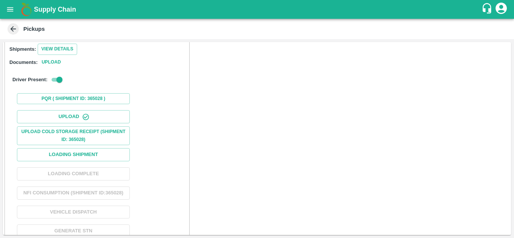
scroll to position [96, 0]
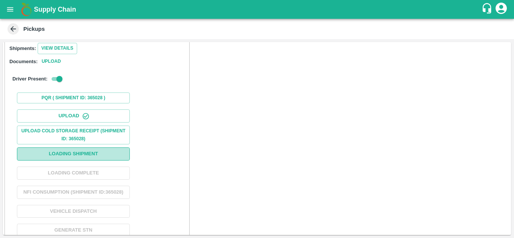
click at [68, 155] on button "Loading Shipment" at bounding box center [73, 154] width 113 height 13
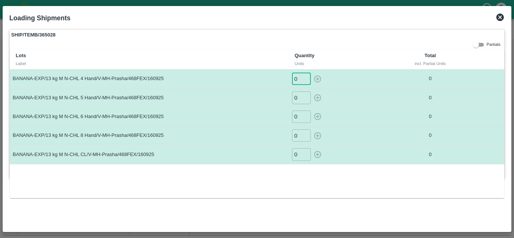
click at [297, 79] on input "0" at bounding box center [301, 79] width 19 height 12
type input "2"
click at [312, 73] on button "button" at bounding box center [318, 79] width 12 height 12
type input "0"
click at [298, 98] on input "0" at bounding box center [301, 97] width 19 height 12
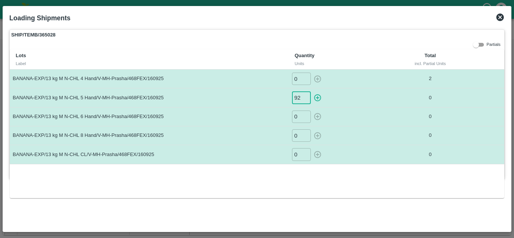
type input "92"
click at [312, 91] on button "button" at bounding box center [318, 97] width 12 height 12
type input "0"
click at [296, 117] on input "0" at bounding box center [301, 117] width 19 height 12
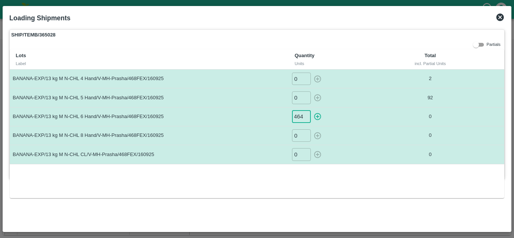
type input "464"
click at [312, 111] on button "button" at bounding box center [318, 117] width 12 height 12
type input "0"
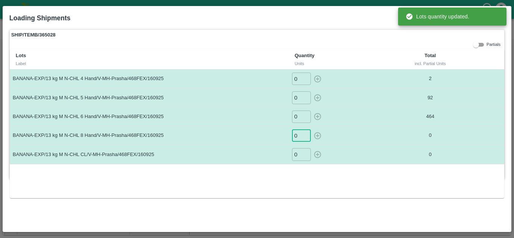
click at [295, 136] on input "0" at bounding box center [301, 136] width 19 height 12
click at [300, 138] on input "0" at bounding box center [301, 136] width 19 height 12
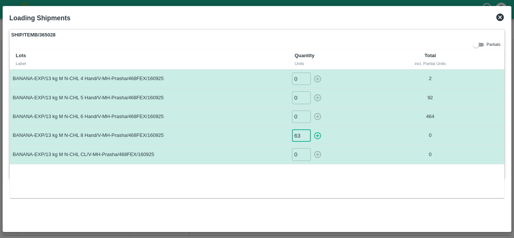
type input "63"
click at [312, 130] on button "button" at bounding box center [318, 136] width 12 height 12
type input "0"
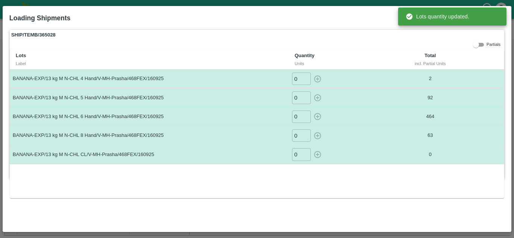
click at [297, 154] on input "0" at bounding box center [301, 154] width 19 height 12
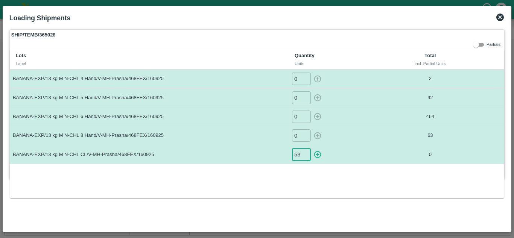
type input "53"
click at [312, 148] on button "button" at bounding box center [318, 154] width 12 height 12
type input "0"
click at [501, 18] on icon at bounding box center [500, 17] width 9 height 9
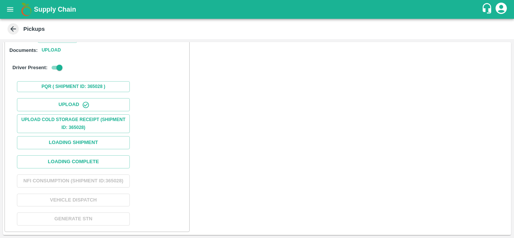
scroll to position [116, 0]
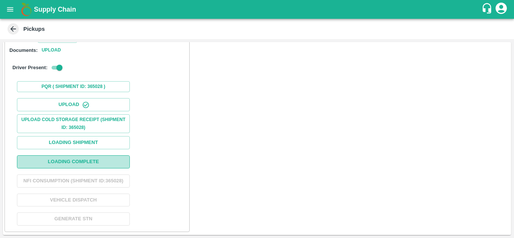
click at [61, 155] on button "Loading Complete" at bounding box center [73, 161] width 113 height 13
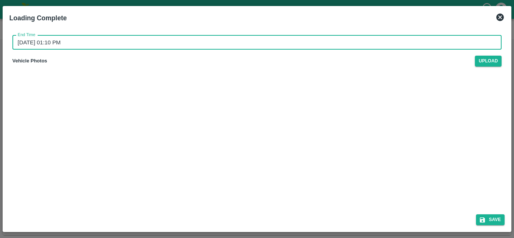
click at [64, 43] on input "19/09/2025 01:10 PM" at bounding box center [254, 42] width 484 height 14
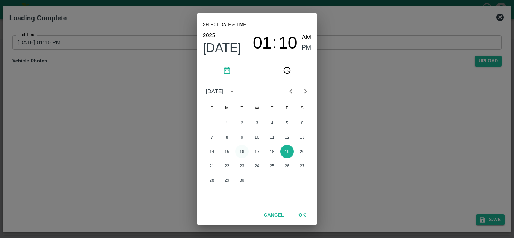
click at [243, 152] on button "16" at bounding box center [242, 152] width 14 height 14
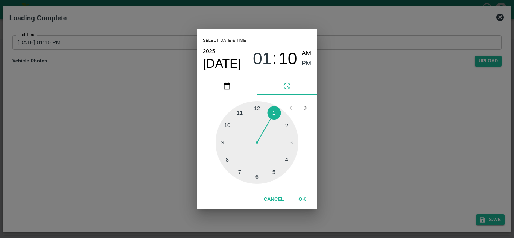
click at [274, 172] on div at bounding box center [257, 142] width 83 height 83
click at [256, 107] on div at bounding box center [257, 142] width 83 height 83
click at [309, 61] on span "PM" at bounding box center [307, 64] width 10 height 10
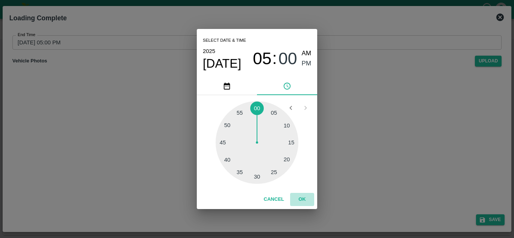
click at [306, 197] on button "OK" at bounding box center [302, 199] width 24 height 13
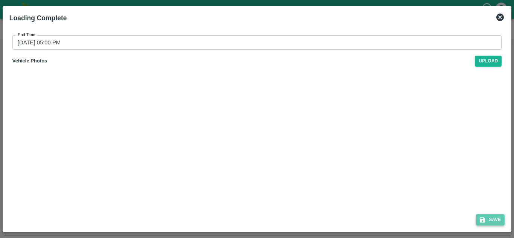
click at [494, 217] on button "Save" at bounding box center [490, 220] width 29 height 11
type input "19/09/2025 01:10 PM"
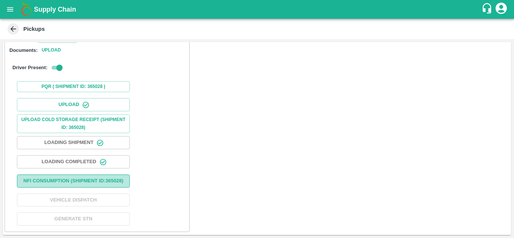
click at [87, 175] on button "Nfi Consumption (SHIPMENT ID: 365028 )" at bounding box center [73, 181] width 113 height 13
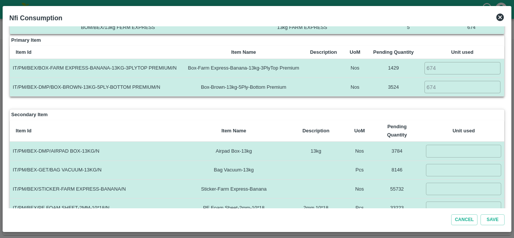
scroll to position [32, 0]
click at [441, 155] on input "number" at bounding box center [463, 151] width 75 height 12
type input "674"
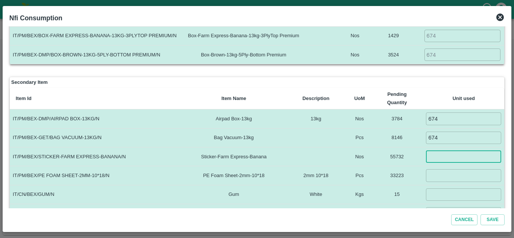
scroll to position [66, 0]
type input "10000"
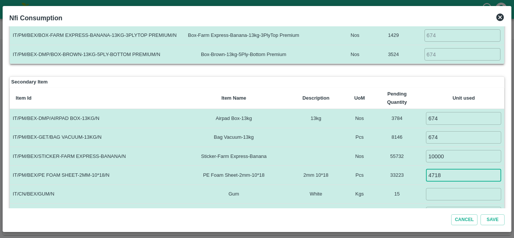
type input "4718"
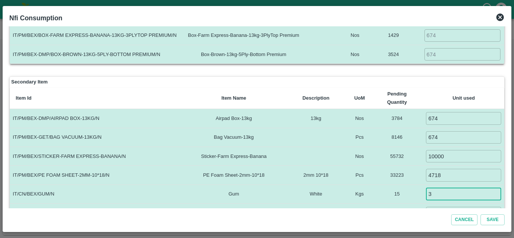
type input "3"
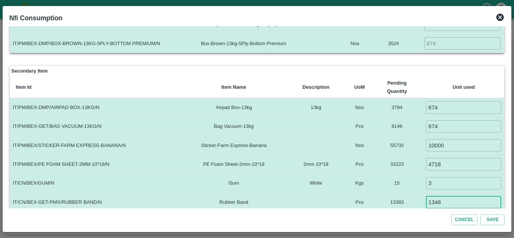
type input "1348"
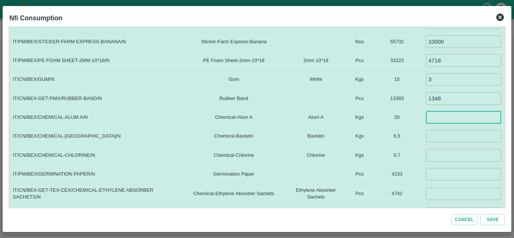
click at [436, 119] on input "number" at bounding box center [463, 117] width 75 height 12
type input "5"
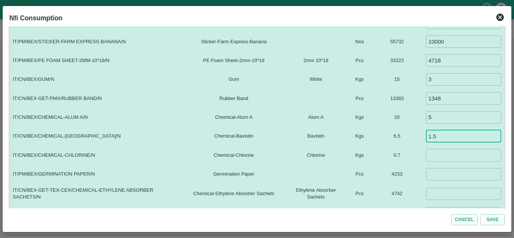
type input "1.5"
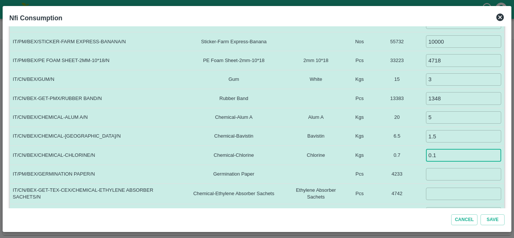
type input "0.1"
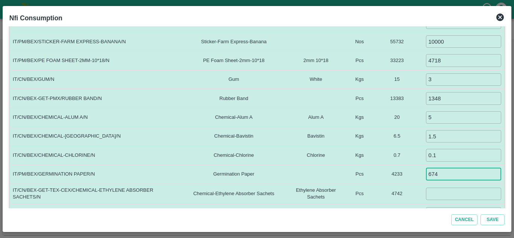
type input "674"
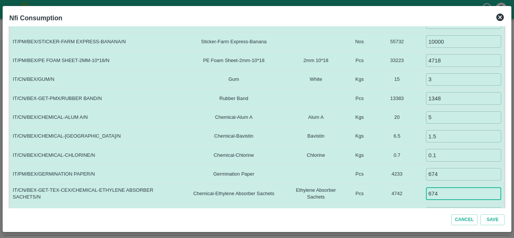
type input "674"
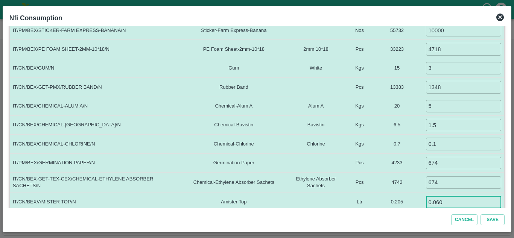
type input "0.060"
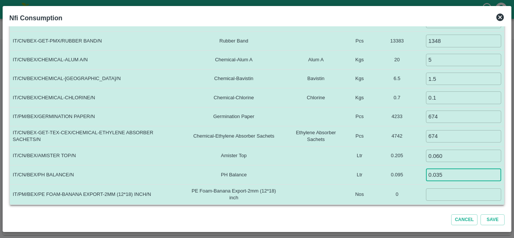
type input "0.035"
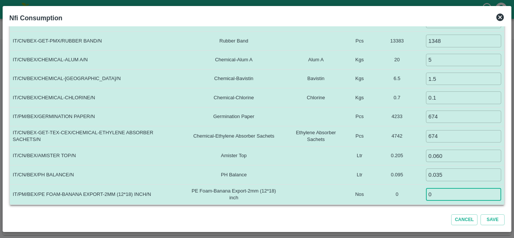
type input "0"
click at [332, 183] on td at bounding box center [316, 175] width 65 height 19
click at [493, 220] on button "Save" at bounding box center [493, 220] width 24 height 11
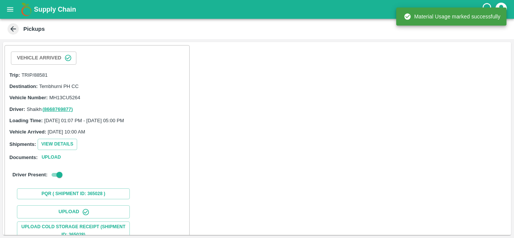
scroll to position [116, 0]
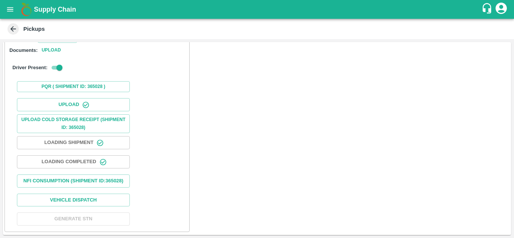
click at [188, 172] on div "Vehicle Arrived Trip: TRIP/88581 Destination: Tembhurni PH CC Vehicle Number: M…" at bounding box center [97, 85] width 185 height 294
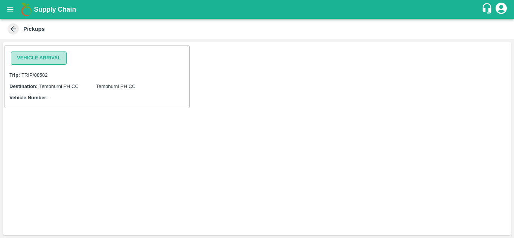
click at [34, 55] on button "Vehicle Arrival" at bounding box center [39, 58] width 56 height 13
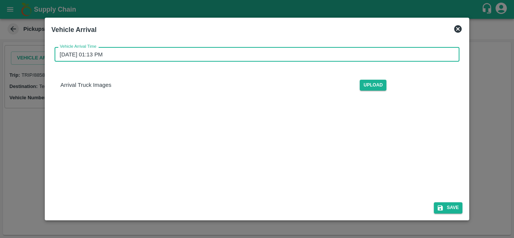
click at [111, 53] on input "[DATE] 01:13 PM" at bounding box center [255, 54] width 400 height 14
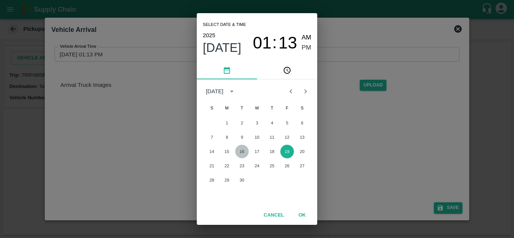
click at [245, 153] on button "16" at bounding box center [242, 152] width 14 height 14
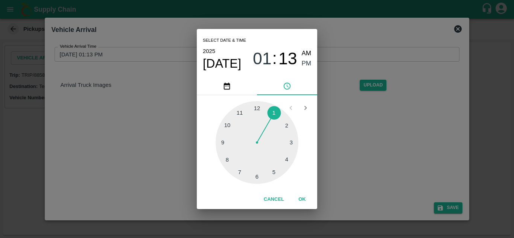
click at [226, 125] on div at bounding box center [257, 142] width 83 height 83
click at [257, 105] on div at bounding box center [257, 142] width 83 height 83
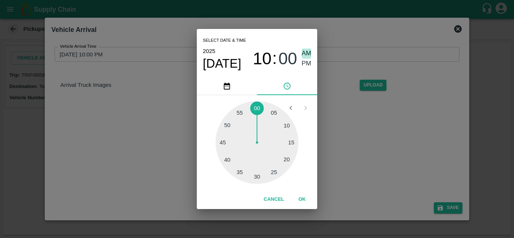
click at [307, 54] on span "AM" at bounding box center [307, 54] width 10 height 10
type input "[DATE] 10:00 AM"
click at [302, 198] on button "OK" at bounding box center [302, 199] width 24 height 13
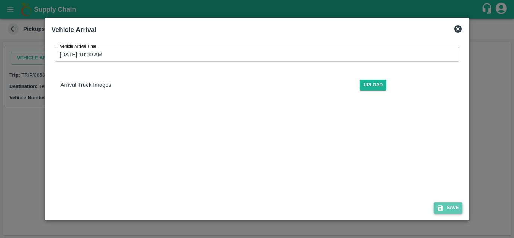
click at [451, 206] on button "Save" at bounding box center [448, 208] width 29 height 11
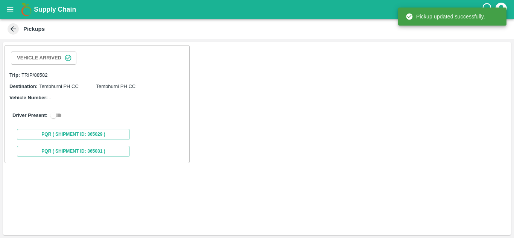
click at [56, 114] on input "checkbox" at bounding box center [53, 115] width 27 height 9
checkbox input "true"
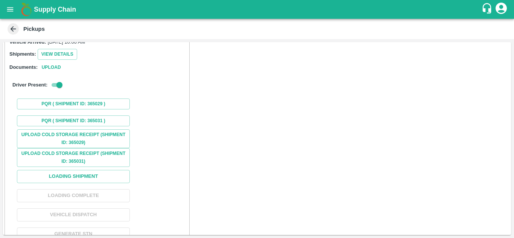
scroll to position [82, 0]
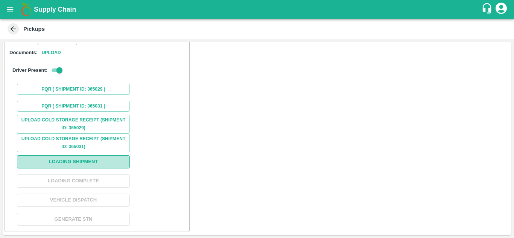
click at [72, 160] on button "Loading Shipment" at bounding box center [73, 161] width 113 height 13
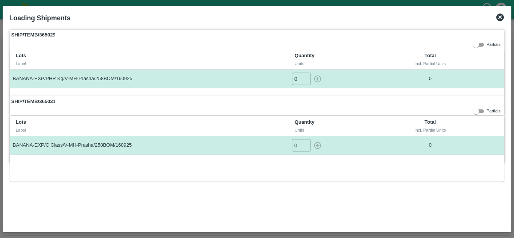
click at [299, 76] on input "0" at bounding box center [301, 79] width 19 height 12
type input "1"
click at [312, 73] on button "button" at bounding box center [318, 79] width 12 height 12
type input "0"
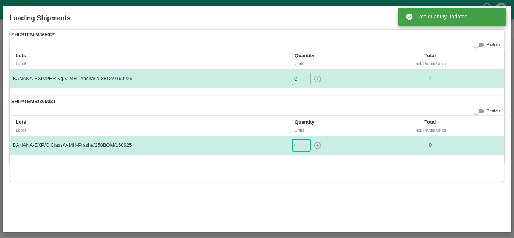
click at [300, 148] on input "0" at bounding box center [301, 145] width 19 height 12
type input "1"
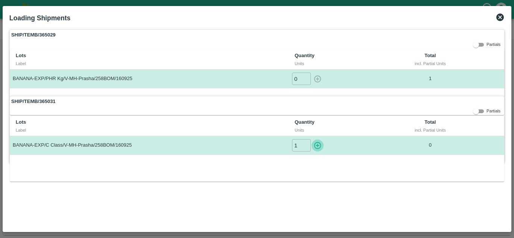
click at [312, 139] on button "button" at bounding box center [318, 145] width 12 height 12
type input "0"
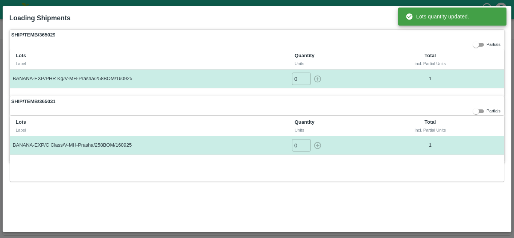
click at [308, 188] on div "SHIP/TEMB/365029 Partials Lots Label Quantity Units Total incl. Partial Units B…" at bounding box center [256, 127] width 501 height 202
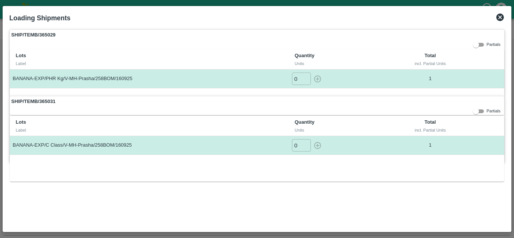
click at [501, 15] on icon at bounding box center [501, 18] width 8 height 8
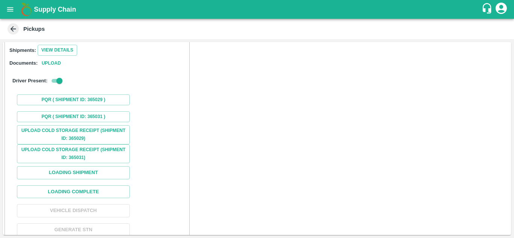
scroll to position [94, 0]
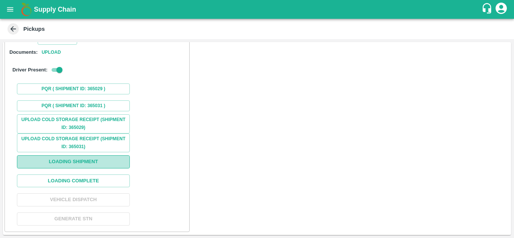
click at [90, 163] on button "Loading Shipment" at bounding box center [73, 161] width 113 height 13
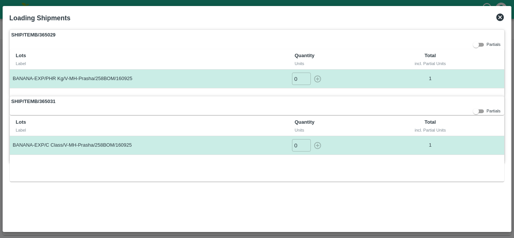
click at [503, 15] on icon at bounding box center [501, 18] width 8 height 8
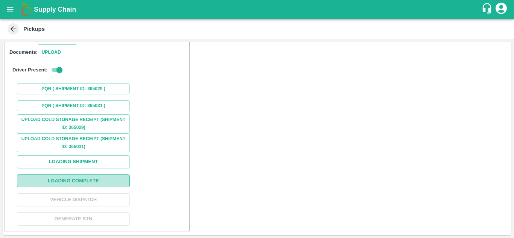
click at [70, 178] on button "Loading Complete" at bounding box center [73, 181] width 113 height 13
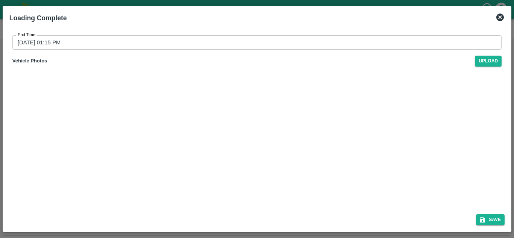
click at [65, 43] on input "[DATE] 01:15 PM" at bounding box center [254, 42] width 484 height 14
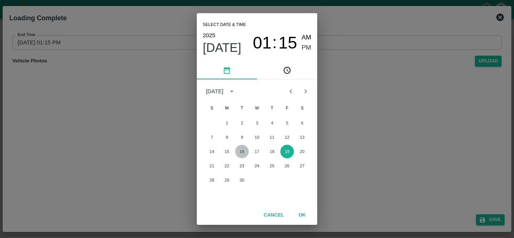
click at [239, 152] on button "16" at bounding box center [242, 152] width 14 height 14
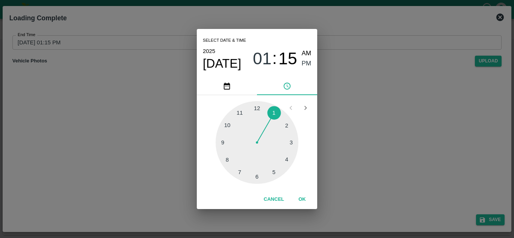
click at [273, 170] on div at bounding box center [257, 142] width 83 height 83
click at [257, 108] on div at bounding box center [257, 142] width 83 height 83
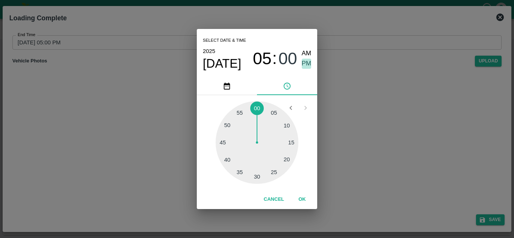
click at [304, 65] on span "PM" at bounding box center [307, 64] width 10 height 10
click at [303, 203] on button "OK" at bounding box center [302, 199] width 24 height 13
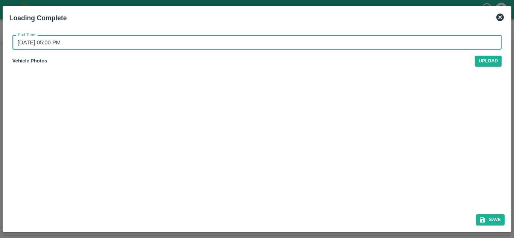
click at [218, 172] on div "End Time [DATE] 05:00 PM End Time Vehicle Photos Upload" at bounding box center [256, 117] width 501 height 182
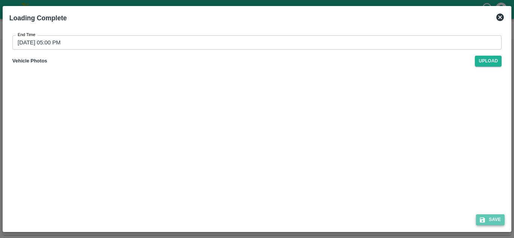
click at [494, 218] on button "Save" at bounding box center [490, 220] width 29 height 11
type input "[DATE] 01:15 PM"
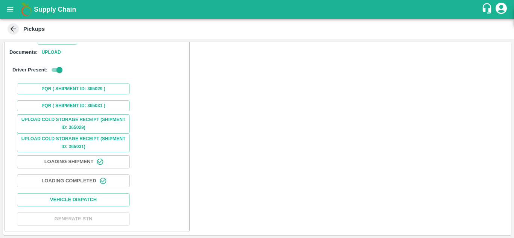
scroll to position [0, 0]
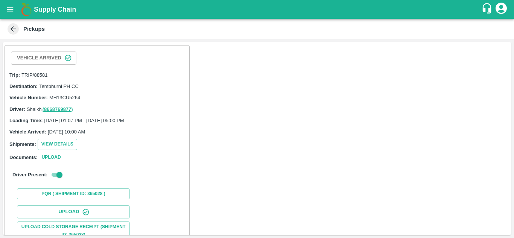
scroll to position [116, 0]
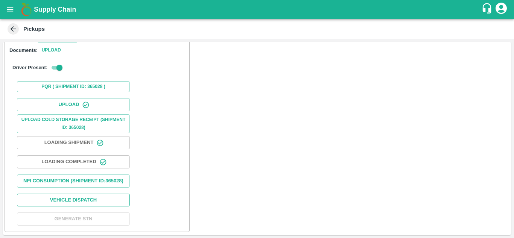
click at [87, 198] on button "Vehicle Dispatch" at bounding box center [73, 200] width 113 height 13
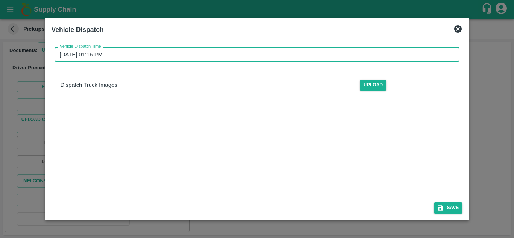
click at [90, 55] on input "[DATE] 01:16 PM" at bounding box center [255, 54] width 400 height 14
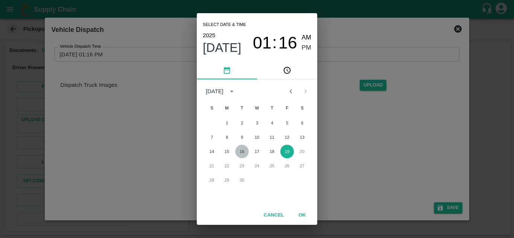
click at [241, 154] on button "16" at bounding box center [242, 152] width 14 height 14
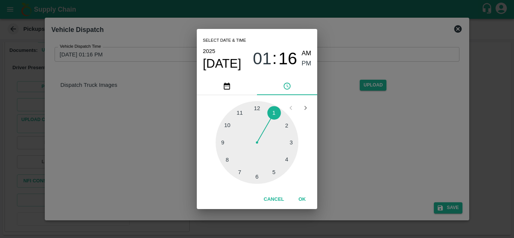
click at [274, 174] on div at bounding box center [257, 142] width 83 height 83
click at [287, 125] on div at bounding box center [257, 142] width 83 height 83
type input "[DATE] 05:10 PM"
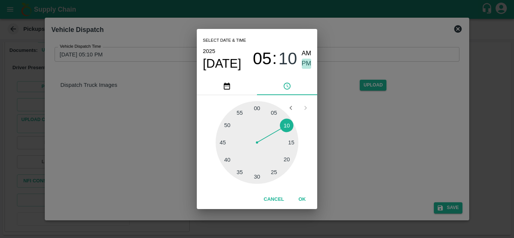
click at [309, 61] on span "PM" at bounding box center [307, 64] width 10 height 10
click at [304, 199] on button "OK" at bounding box center [302, 199] width 24 height 13
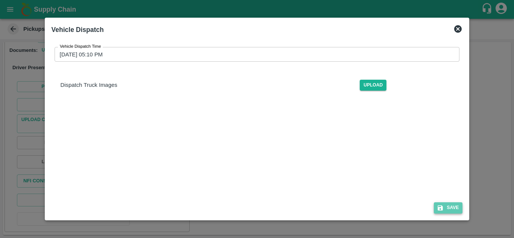
click at [450, 204] on button "Save" at bounding box center [448, 208] width 29 height 11
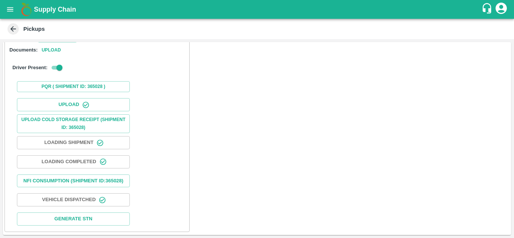
scroll to position [0, 0]
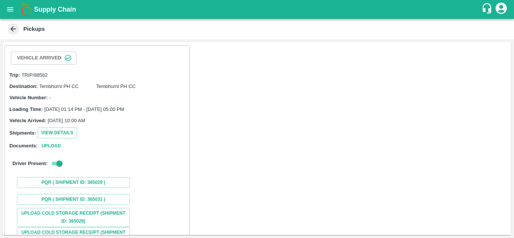
scroll to position [94, 0]
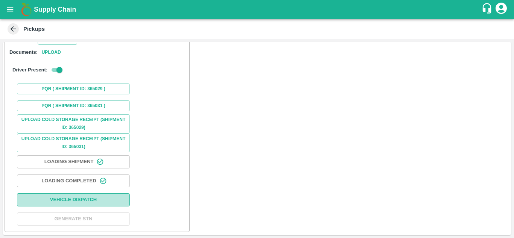
click at [91, 200] on button "Vehicle Dispatch" at bounding box center [73, 200] width 113 height 13
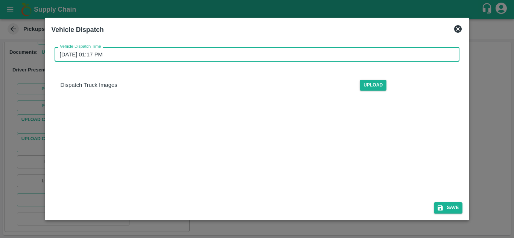
click at [121, 56] on input "[DATE] 01:17 PM" at bounding box center [255, 54] width 400 height 14
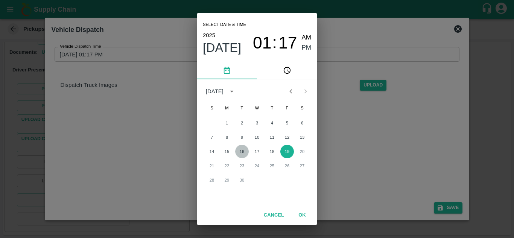
click at [243, 152] on button "16" at bounding box center [242, 152] width 14 height 14
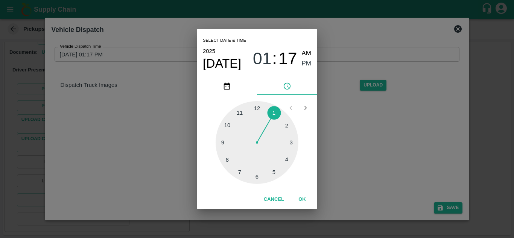
click at [274, 172] on div at bounding box center [257, 142] width 83 height 83
click at [288, 125] on div at bounding box center [257, 142] width 83 height 83
type input "[DATE] 05:10 PM"
click at [305, 61] on span "PM" at bounding box center [307, 64] width 10 height 10
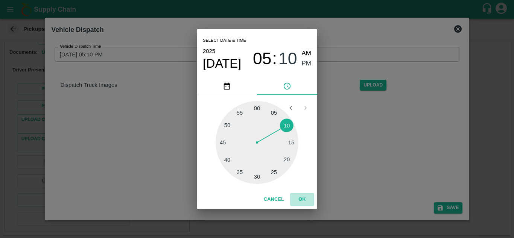
click at [301, 200] on button "OK" at bounding box center [302, 199] width 24 height 13
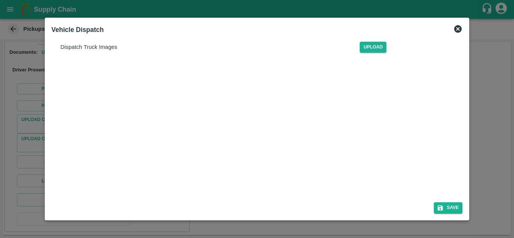
scroll to position [0, 0]
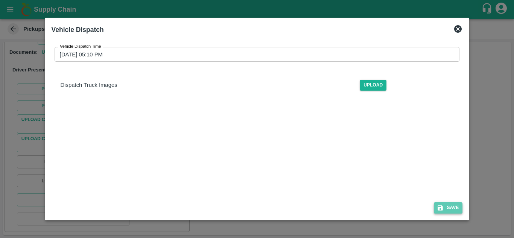
click at [457, 206] on button "Save" at bounding box center [448, 208] width 29 height 11
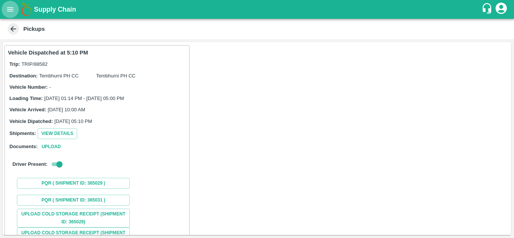
click at [6, 9] on icon "open drawer" at bounding box center [10, 9] width 8 height 8
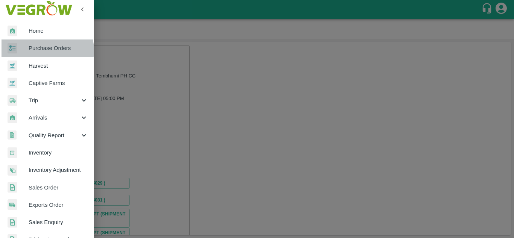
click at [46, 50] on span "Purchase Orders" at bounding box center [58, 48] width 59 height 8
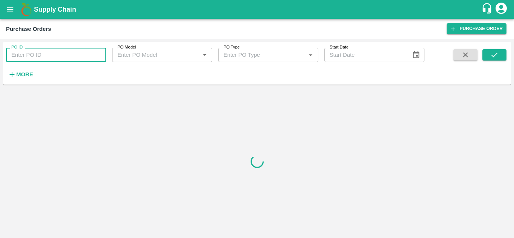
click at [30, 56] on input "PO ID" at bounding box center [56, 55] width 100 height 14
paste input "174734"
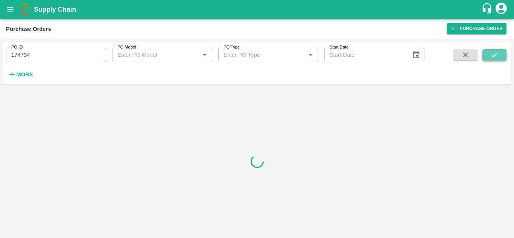
click at [503, 50] on button "submit" at bounding box center [495, 54] width 24 height 11
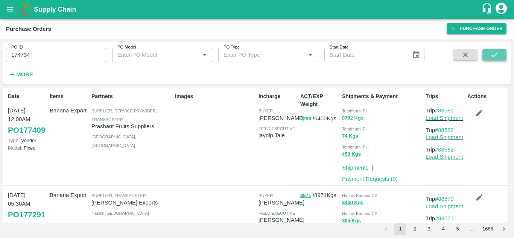
click at [494, 58] on icon "submit" at bounding box center [495, 55] width 8 height 8
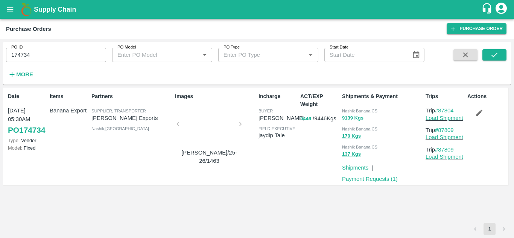
drag, startPoint x: 460, startPoint y: 111, endPoint x: 439, endPoint y: 110, distance: 21.5
click at [439, 110] on p "Trip #87804" at bounding box center [445, 111] width 39 height 8
copy link "87804"
click at [28, 58] on input "174734" at bounding box center [56, 55] width 100 height 14
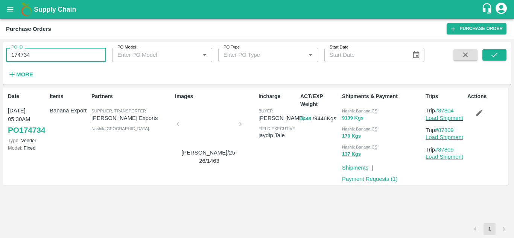
paste input "text"
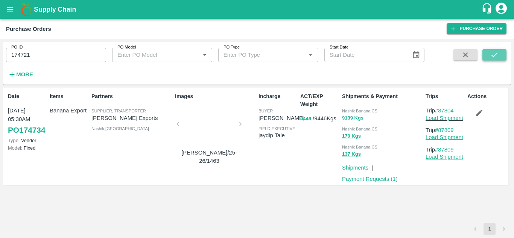
click at [495, 55] on icon "submit" at bounding box center [495, 55] width 8 height 8
drag, startPoint x: 459, startPoint y: 110, endPoint x: 439, endPoint y: 108, distance: 19.4
click at [439, 108] on p "Trip #87798" at bounding box center [445, 111] width 39 height 8
copy link "87798"
click at [39, 58] on input "174721" at bounding box center [56, 55] width 100 height 14
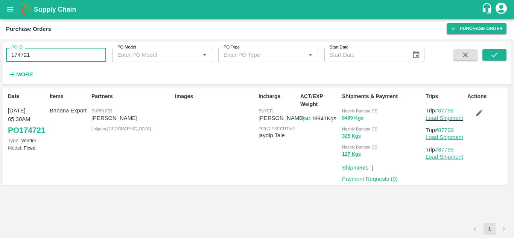
click at [39, 58] on input "174721" at bounding box center [56, 55] width 100 height 14
paste input "text"
click at [496, 49] on div "PO ID 174758 PO ID PO Model PO Model   * PO Type PO Type   * Start Date Start D…" at bounding box center [257, 63] width 508 height 37
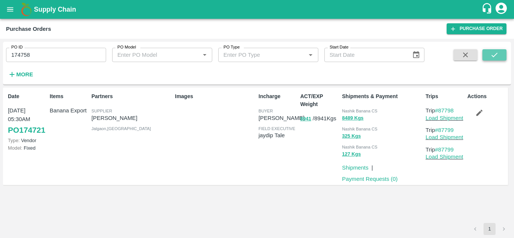
click at [494, 51] on icon "submit" at bounding box center [495, 55] width 8 height 8
drag, startPoint x: 457, startPoint y: 110, endPoint x: 440, endPoint y: 110, distance: 16.6
click at [440, 110] on p "Trip #87810" at bounding box center [445, 111] width 39 height 8
copy link "87810"
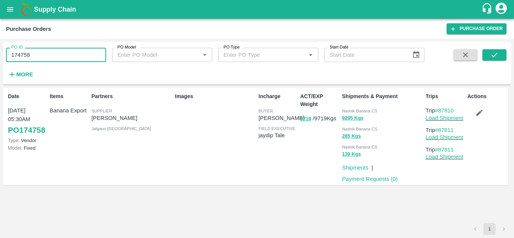
click at [50, 53] on input "174758" at bounding box center [56, 55] width 100 height 14
paste input "text"
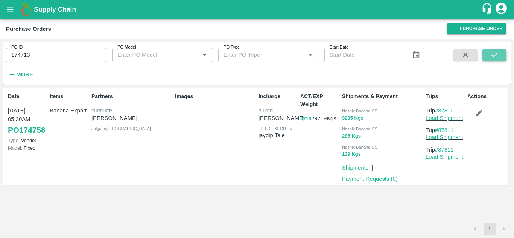
click at [493, 56] on icon "submit" at bounding box center [495, 55] width 6 height 5
drag, startPoint x: 457, startPoint y: 109, endPoint x: 441, endPoint y: 107, distance: 16.8
click at [441, 107] on p "Trip #87794" at bounding box center [445, 111] width 39 height 8
copy link "87794"
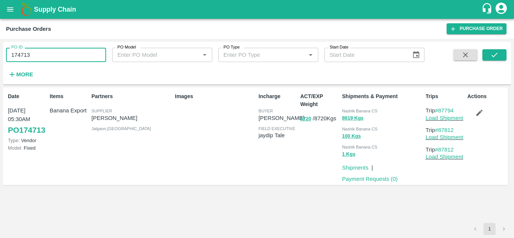
click at [38, 56] on input "174713" at bounding box center [56, 55] width 100 height 14
paste input "text"
type input "174798"
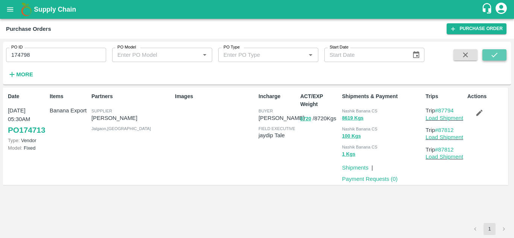
click at [497, 53] on icon "submit" at bounding box center [495, 55] width 6 height 5
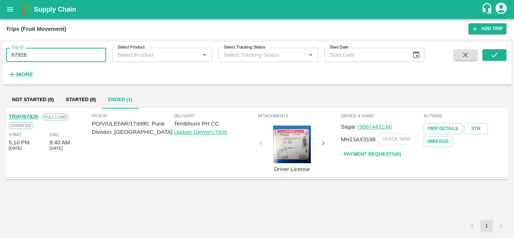
drag, startPoint x: 0, startPoint y: 0, endPoint x: 34, endPoint y: 48, distance: 59.1
click at [34, 48] on input "87926" at bounding box center [56, 55] width 100 height 14
paste input "text"
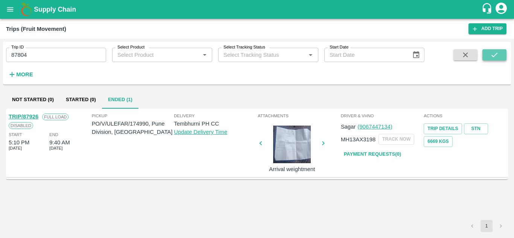
click at [502, 53] on button "submit" at bounding box center [495, 54] width 24 height 11
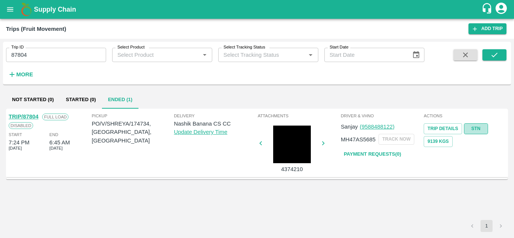
click at [474, 126] on link "STN" at bounding box center [476, 128] width 24 height 11
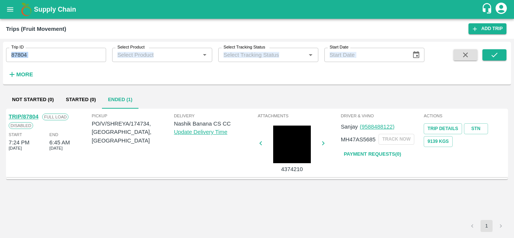
drag, startPoint x: 39, startPoint y: 68, endPoint x: 37, endPoint y: 55, distance: 13.1
click at [37, 55] on div "Trip ID 87804 Trip ID Select Product Select Product   * Select Tracking Status …" at bounding box center [212, 61] width 425 height 39
click at [37, 55] on input "87804" at bounding box center [56, 55] width 100 height 14
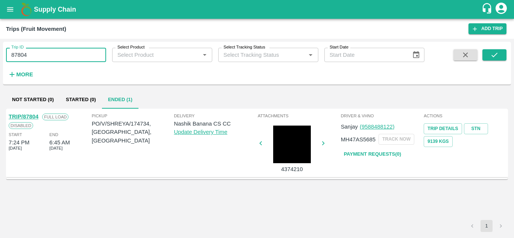
click at [37, 55] on input "87804" at bounding box center [56, 55] width 100 height 14
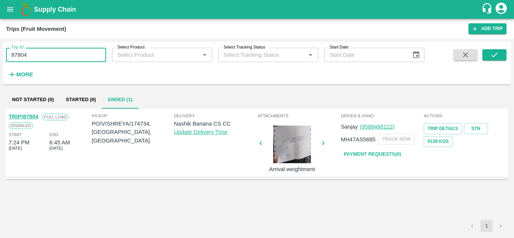
paste input "text"
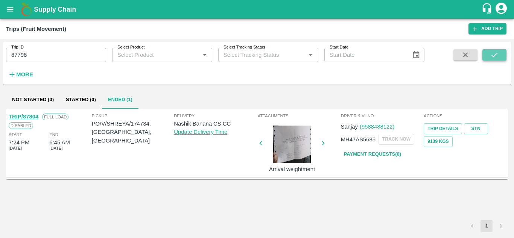
click at [497, 53] on icon "submit" at bounding box center [495, 55] width 8 height 8
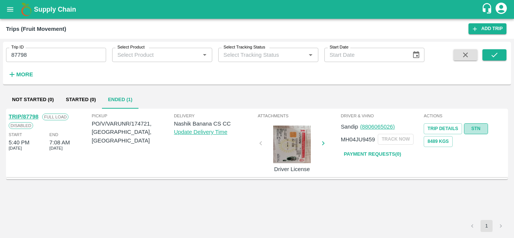
click at [471, 126] on link "STN" at bounding box center [476, 128] width 24 height 11
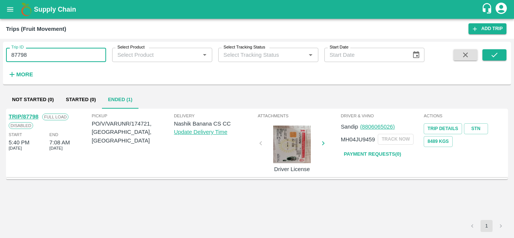
click at [51, 54] on input "87798" at bounding box center [56, 55] width 100 height 14
paste input "text"
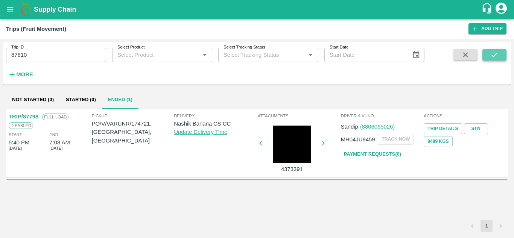
click at [498, 54] on icon "submit" at bounding box center [495, 55] width 8 height 8
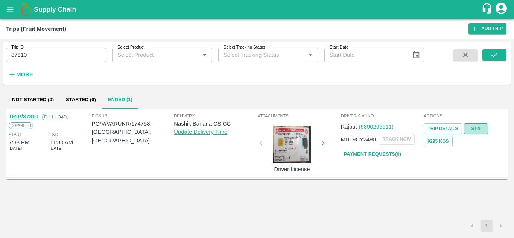
click at [482, 131] on link "STN" at bounding box center [476, 128] width 24 height 11
click at [48, 52] on input "87810" at bounding box center [56, 55] width 100 height 14
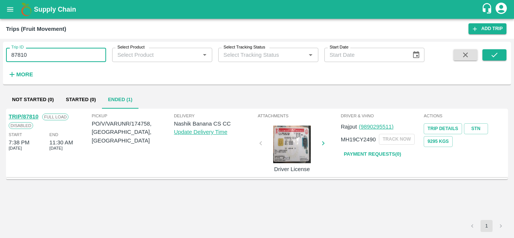
click at [48, 52] on input "87810" at bounding box center [56, 55] width 100 height 14
paste input "text"
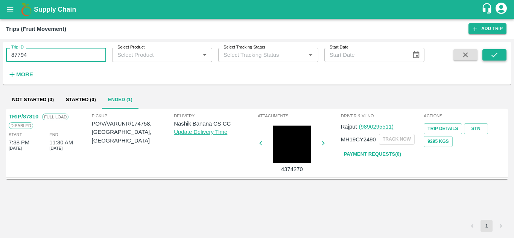
type input "87794"
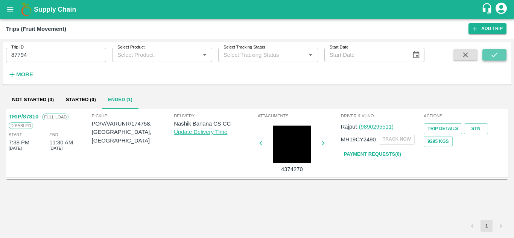
click at [496, 53] on icon "submit" at bounding box center [495, 55] width 8 height 8
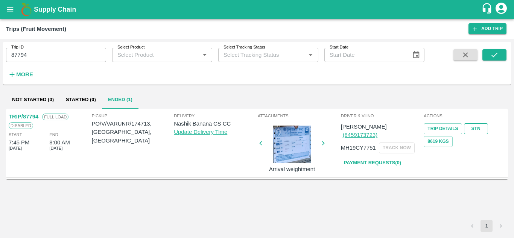
click at [476, 131] on link "STN" at bounding box center [476, 128] width 24 height 11
